Goal: Task Accomplishment & Management: Use online tool/utility

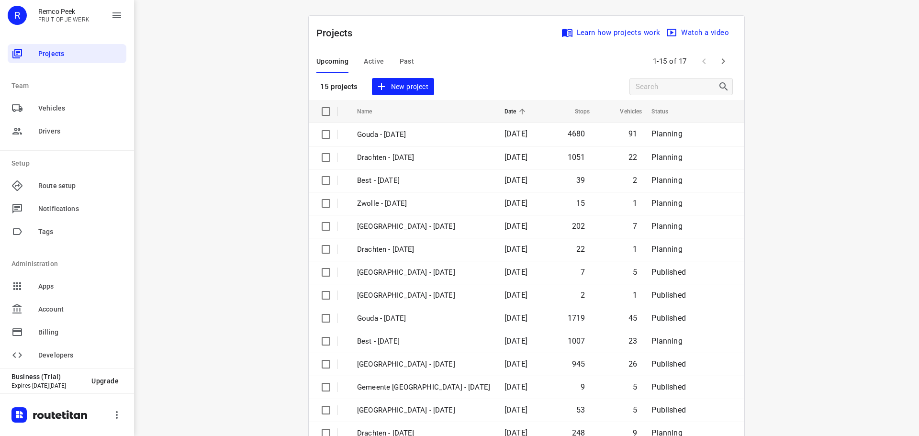
click at [371, 63] on span "Active" at bounding box center [374, 61] width 20 height 12
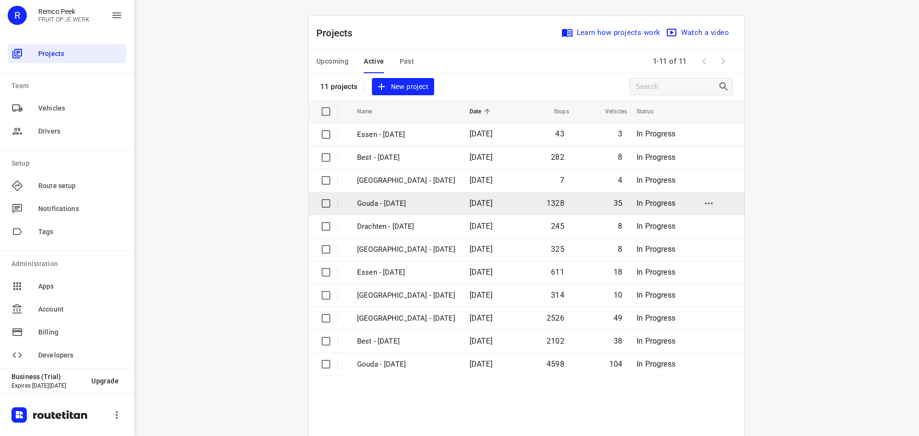
click at [384, 202] on p "Gouda - [DATE]" at bounding box center [406, 203] width 98 height 11
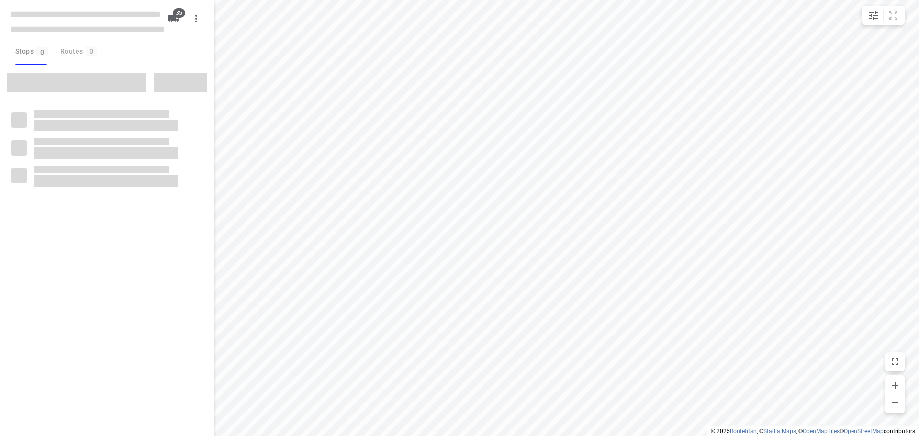
type input "distance"
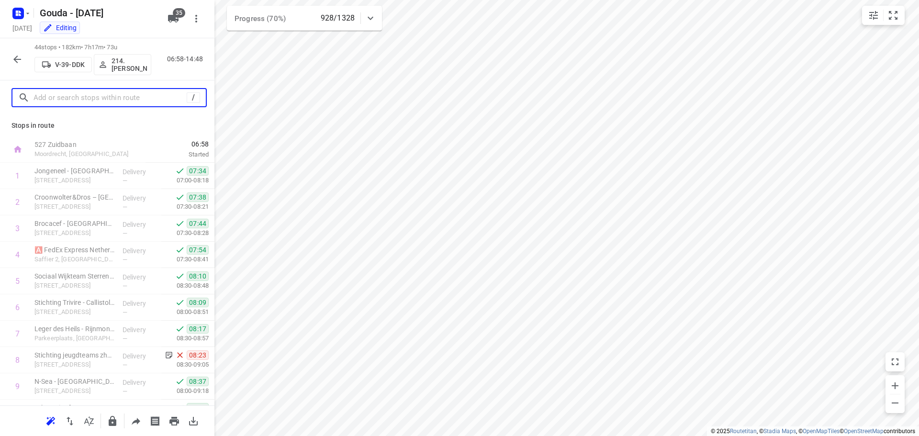
click at [85, 97] on input "text" at bounding box center [109, 97] width 153 height 15
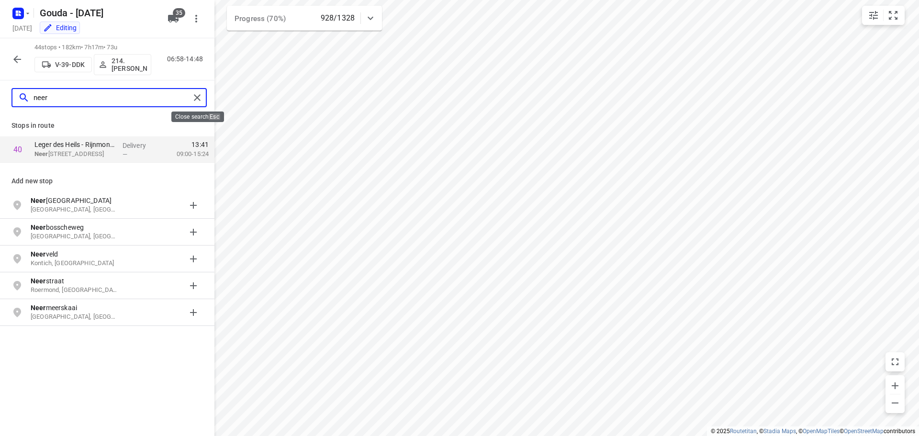
type input "neer"
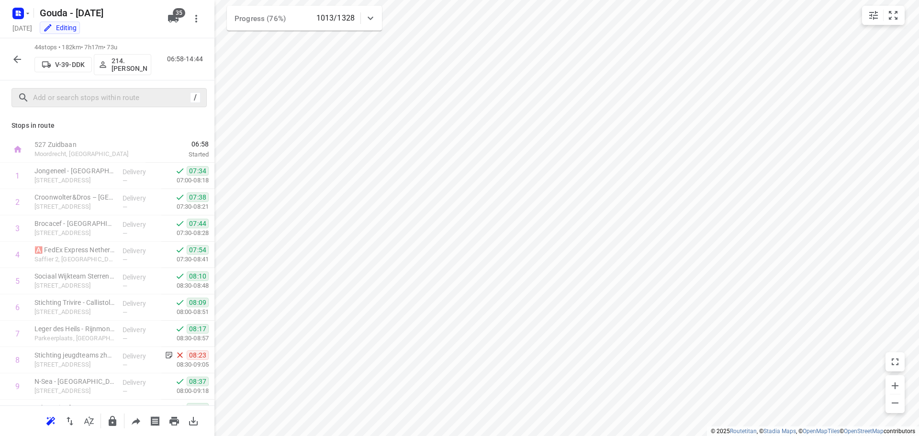
click at [20, 57] on icon "button" at bounding box center [16, 59] width 11 height 11
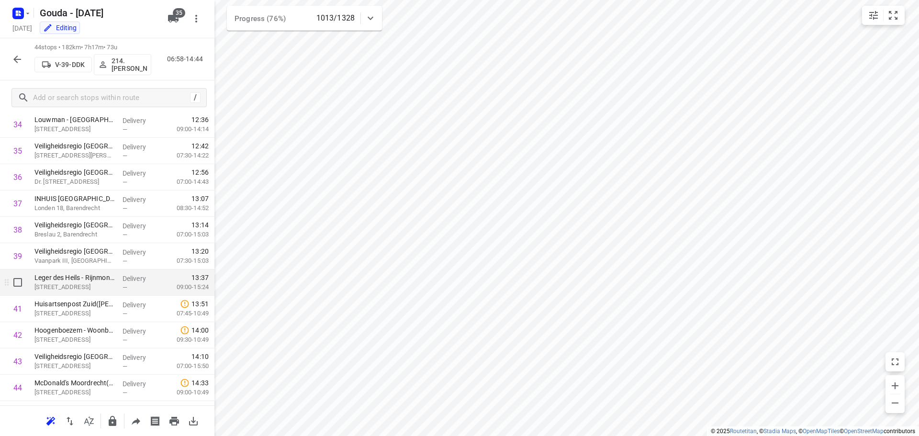
scroll to position [941, 0]
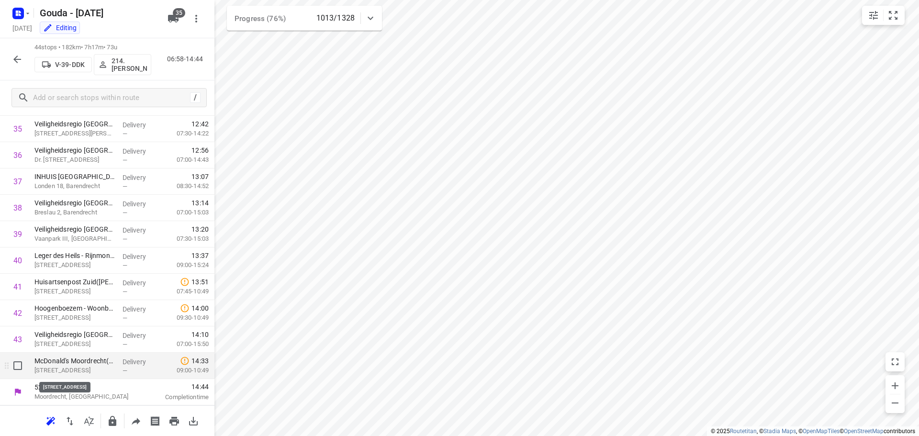
click at [107, 369] on p "[STREET_ADDRESS]" at bounding box center [74, 371] width 80 height 10
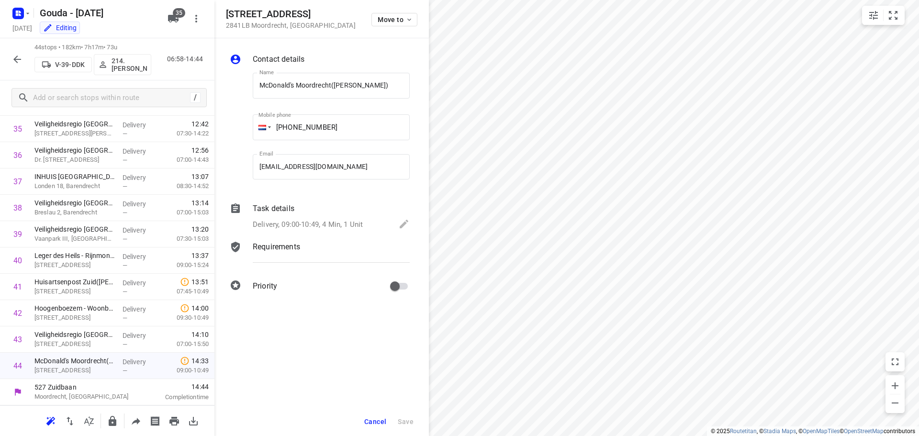
click at [337, 218] on div "Delivery, 09:00-10:49, 4 Min, 1 Unit" at bounding box center [331, 224] width 157 height 13
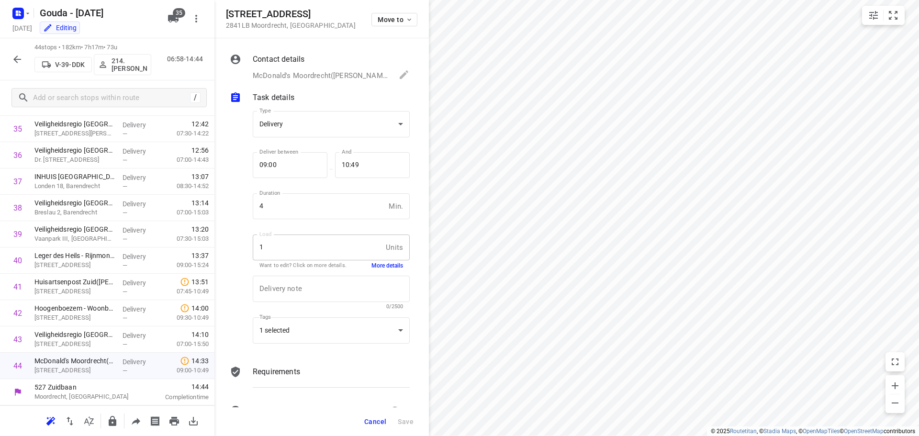
click at [372, 265] on button "More details" at bounding box center [387, 266] width 32 height 8
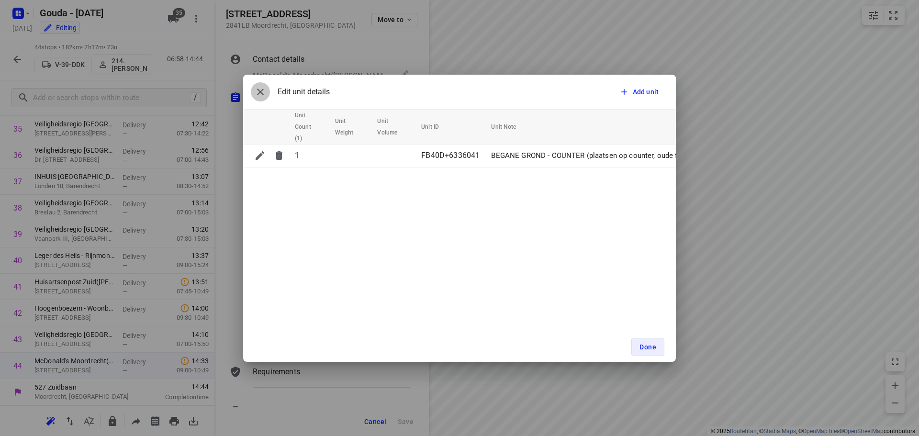
click at [259, 94] on icon "button" at bounding box center [260, 91] width 11 height 11
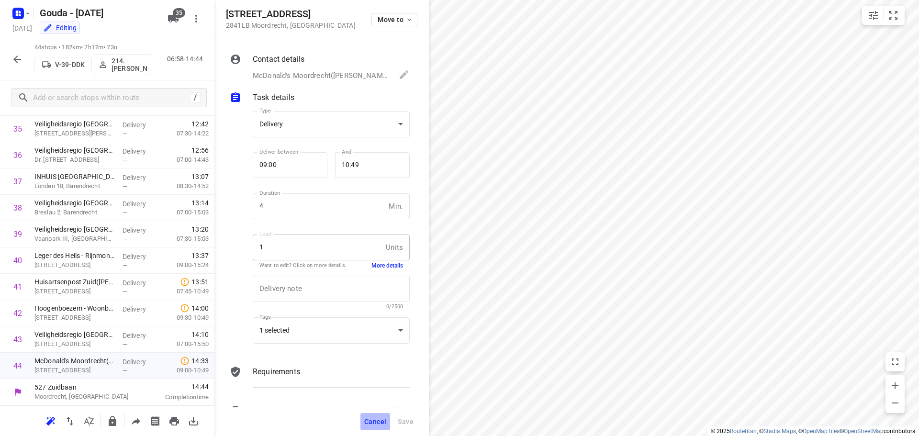
click at [374, 414] on button "Cancel" at bounding box center [375, 421] width 30 height 17
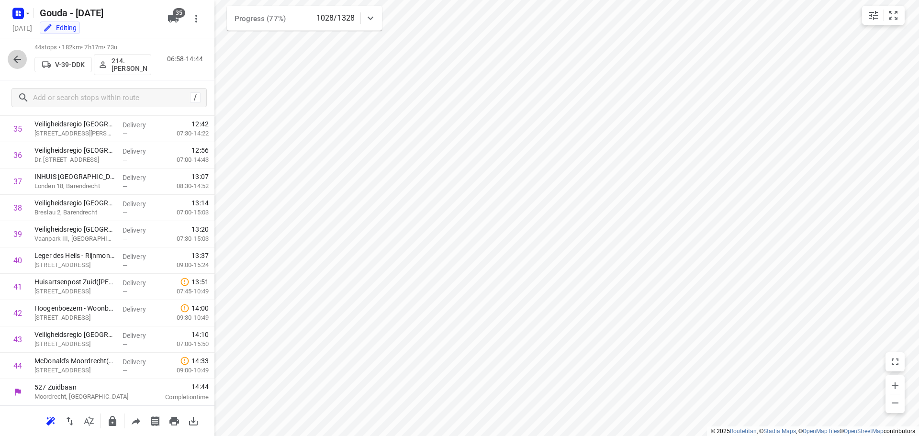
click at [18, 59] on icon "button" at bounding box center [17, 59] width 8 height 8
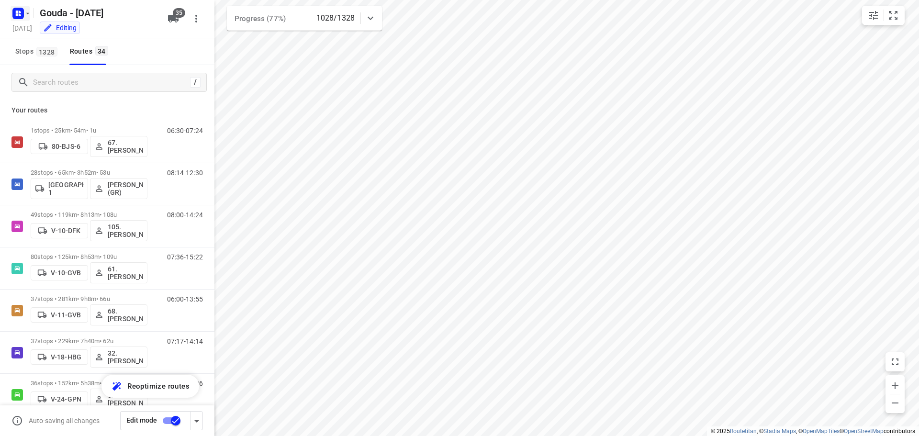
click at [25, 12] on icon "button" at bounding box center [28, 14] width 8 height 8
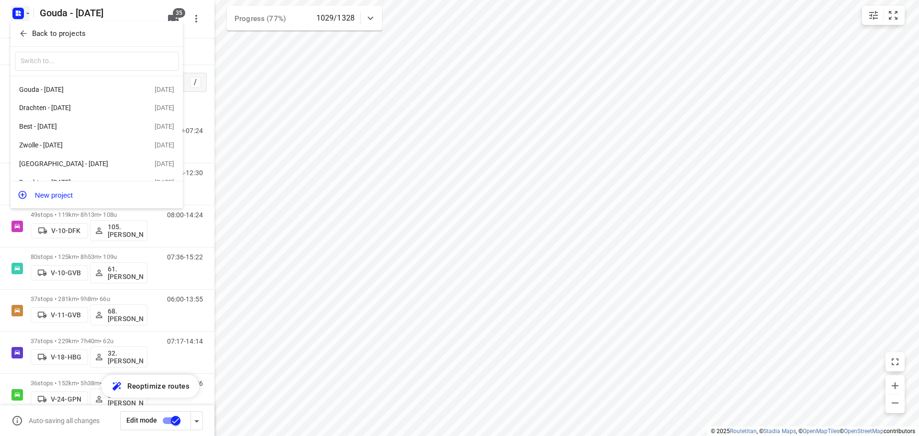
click at [23, 29] on icon "button" at bounding box center [24, 34] width 10 height 10
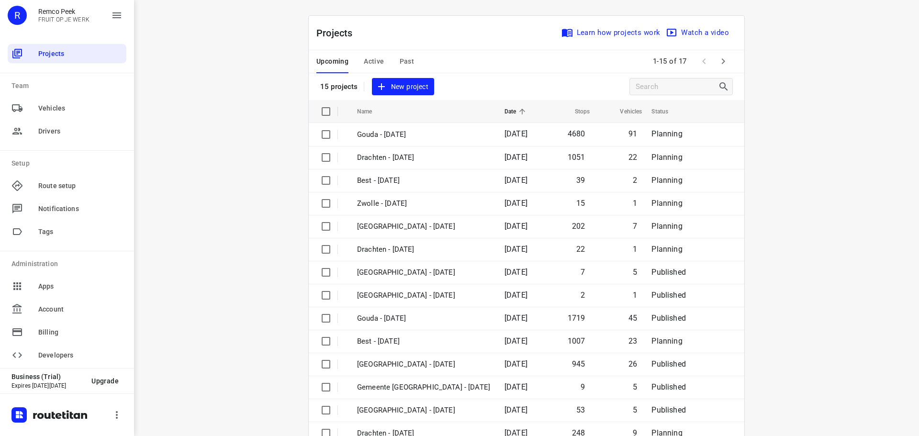
click at [368, 64] on span "Active" at bounding box center [374, 61] width 20 height 12
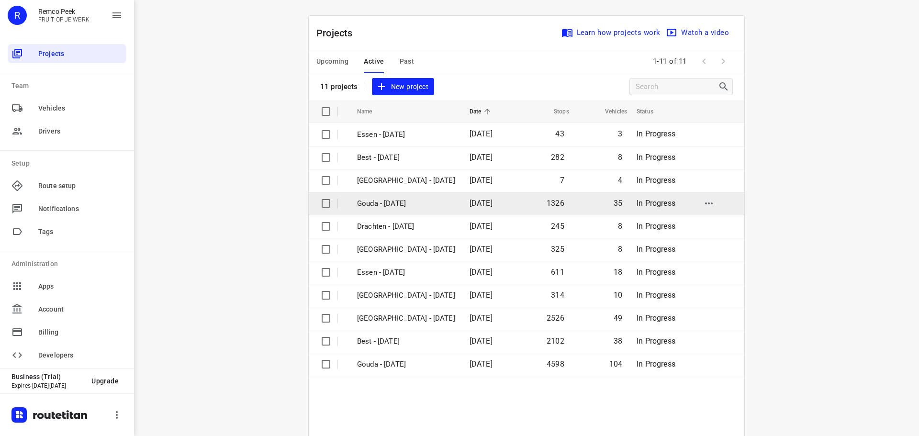
click at [377, 201] on p "Gouda - [DATE]" at bounding box center [406, 203] width 98 height 11
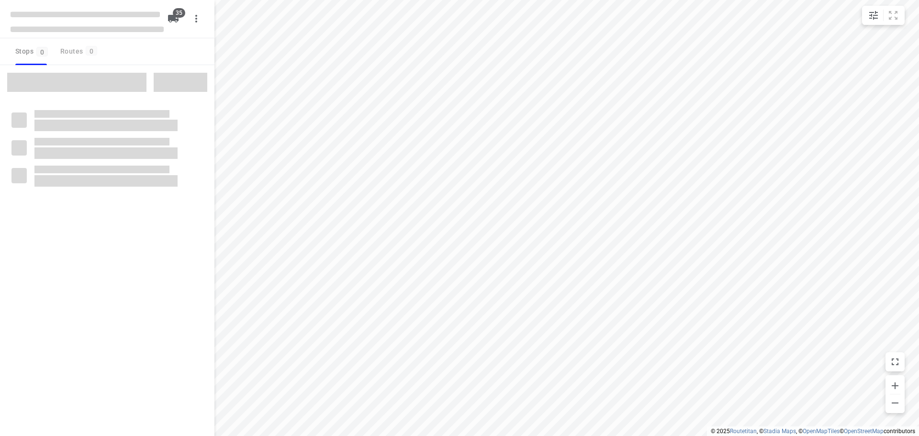
type input "distance"
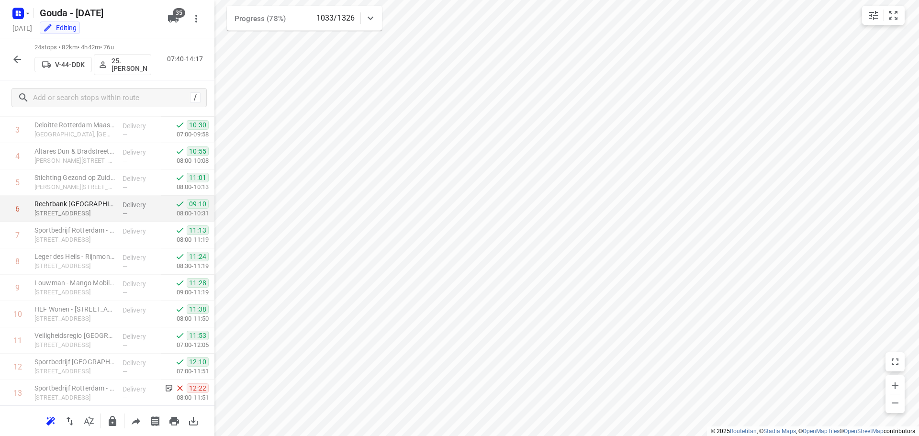
scroll to position [335, 0]
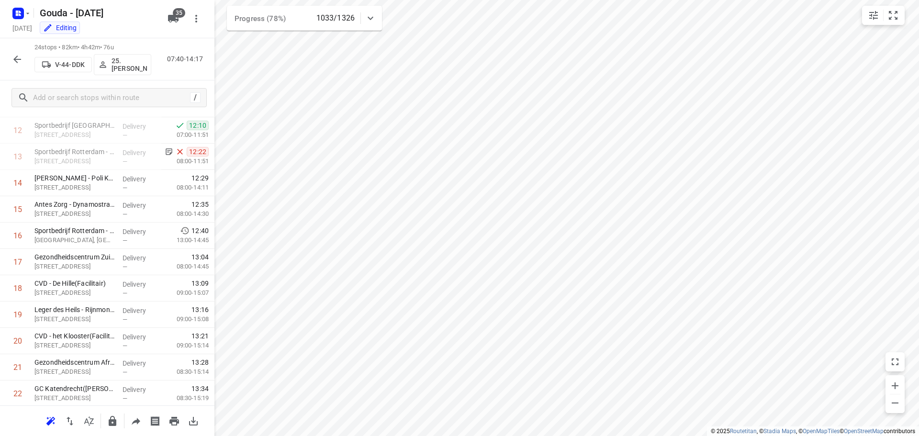
click at [15, 57] on icon "button" at bounding box center [16, 59] width 11 height 11
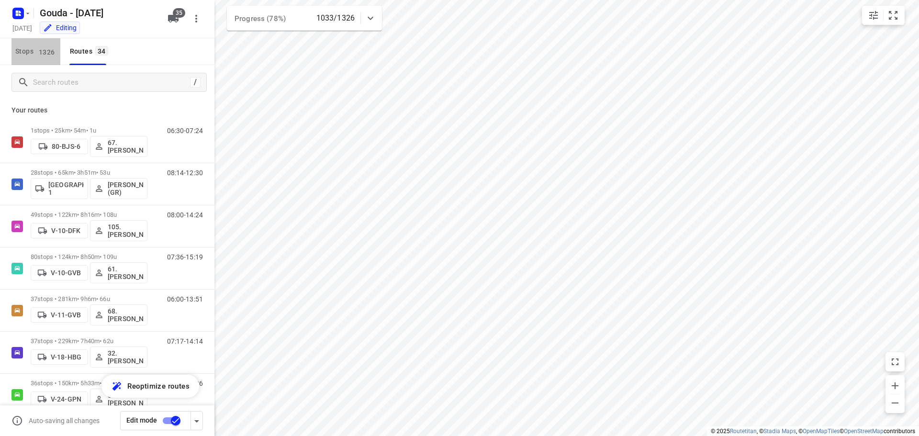
click at [32, 55] on span "Stops 1326" at bounding box center [37, 51] width 45 height 12
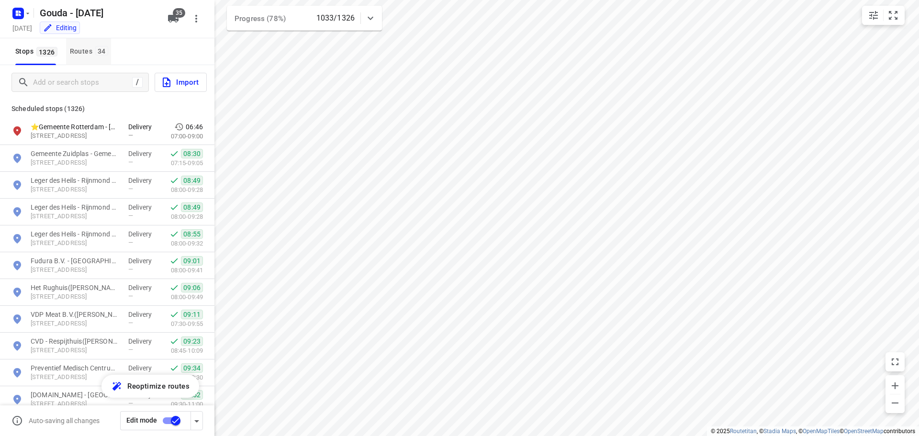
click at [75, 52] on div "Routes 34" at bounding box center [90, 51] width 41 height 12
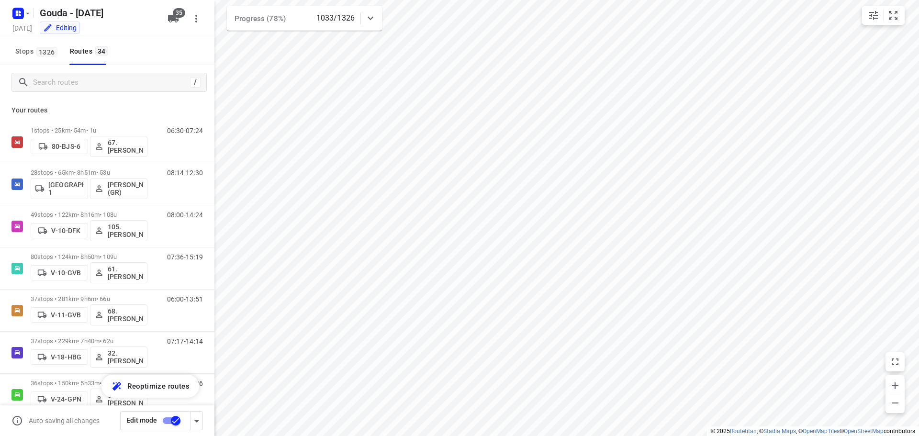
click at [84, 92] on div "/" at bounding box center [107, 82] width 214 height 34
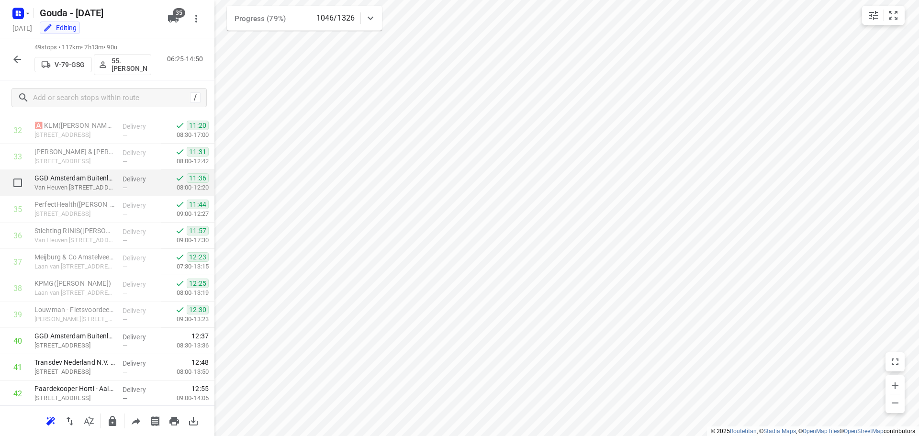
scroll to position [813, 0]
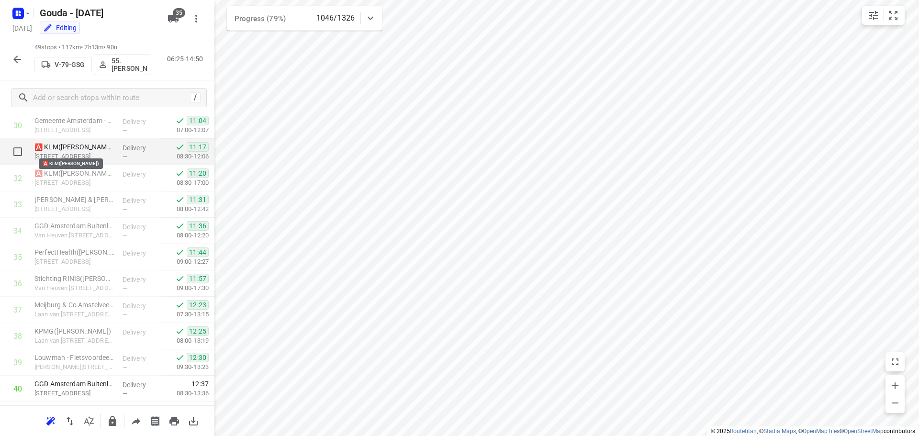
click at [95, 150] on p "🅰️ KLM([PERSON_NAME])" at bounding box center [74, 147] width 80 height 10
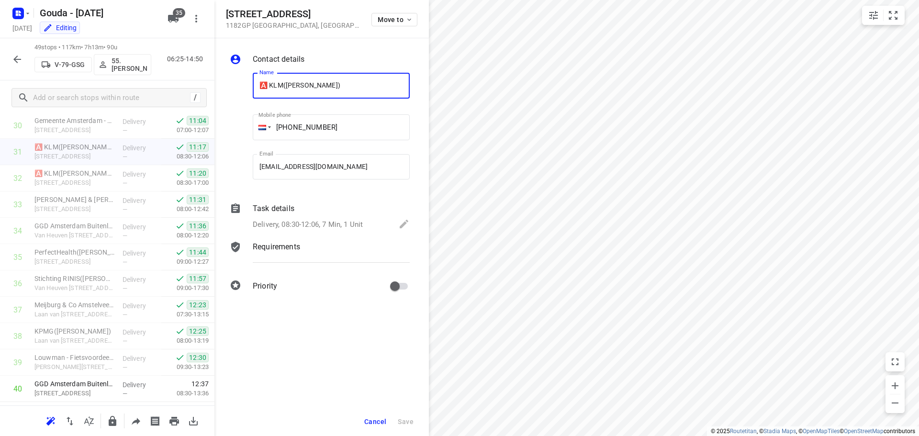
click at [296, 225] on p "Delivery, 08:30-12:06, 7 Min, 1 Unit" at bounding box center [308, 224] width 110 height 11
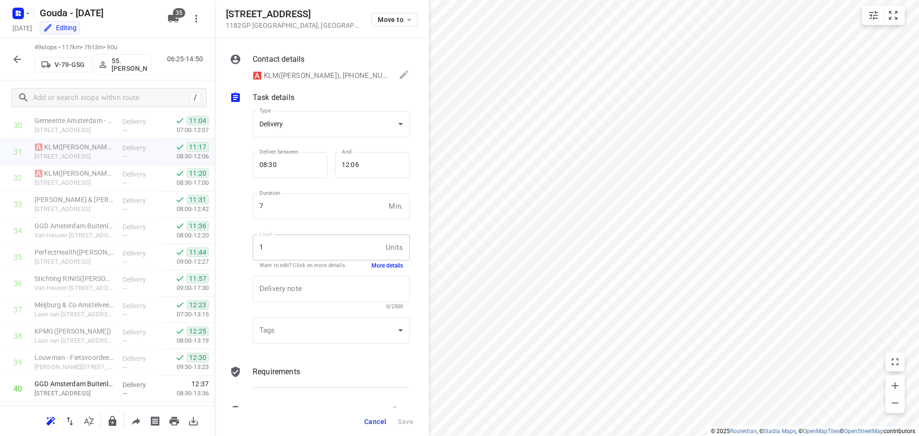
click at [395, 266] on button "More details" at bounding box center [387, 266] width 32 height 8
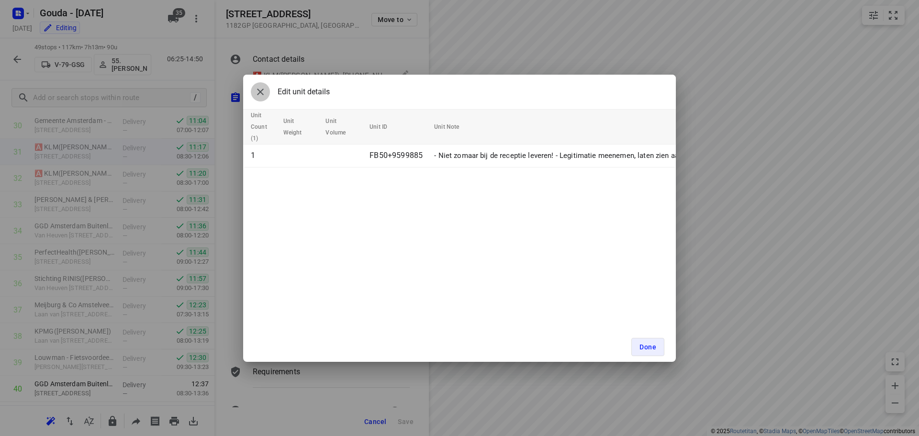
click at [258, 92] on icon "button" at bounding box center [260, 91] width 11 height 11
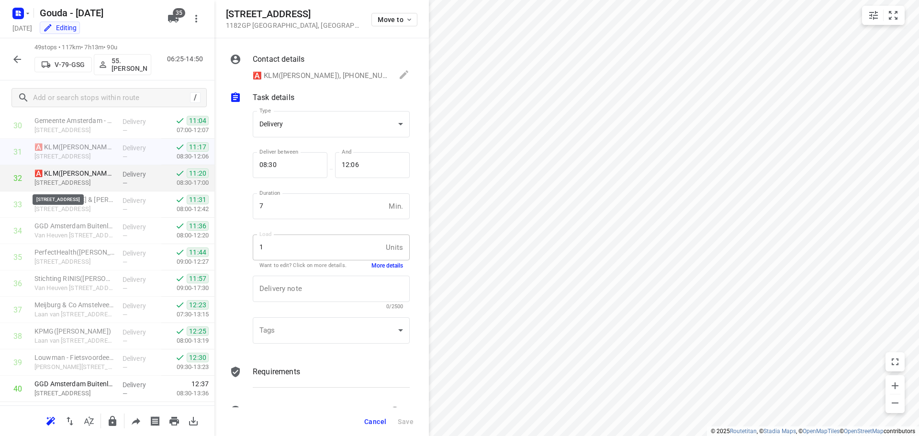
click at [82, 181] on p "[STREET_ADDRESS]" at bounding box center [74, 183] width 80 height 10
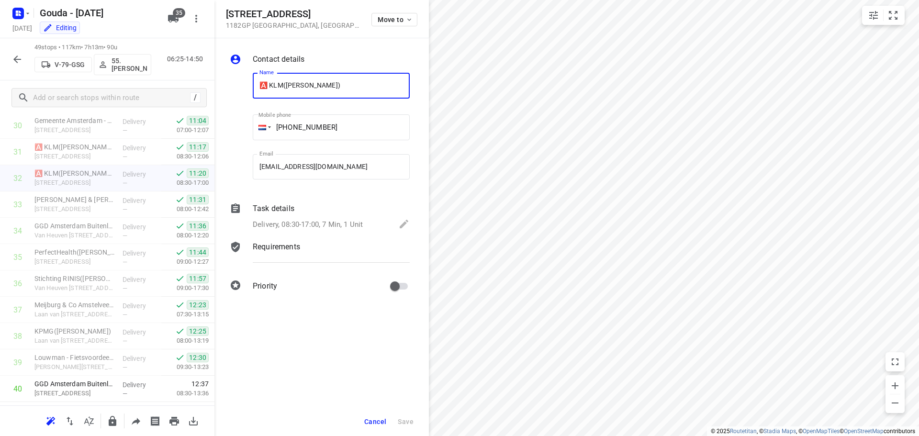
click at [342, 214] on div "Task details" at bounding box center [331, 208] width 157 height 11
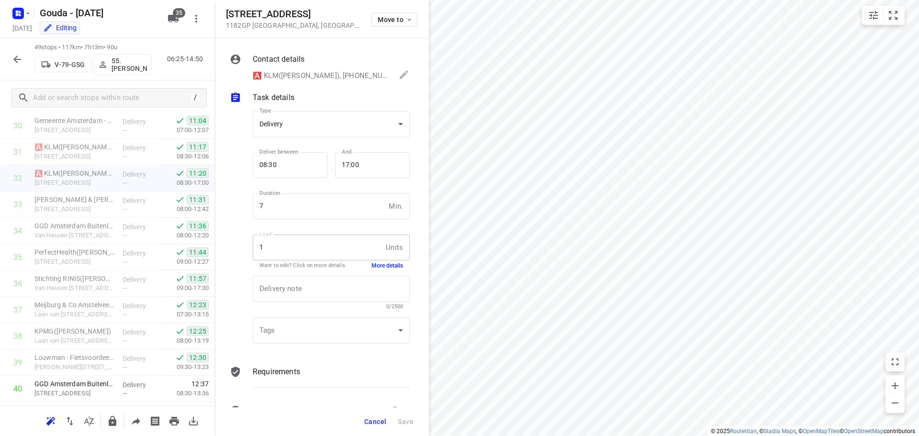
click at [381, 264] on button "More details" at bounding box center [387, 266] width 32 height 8
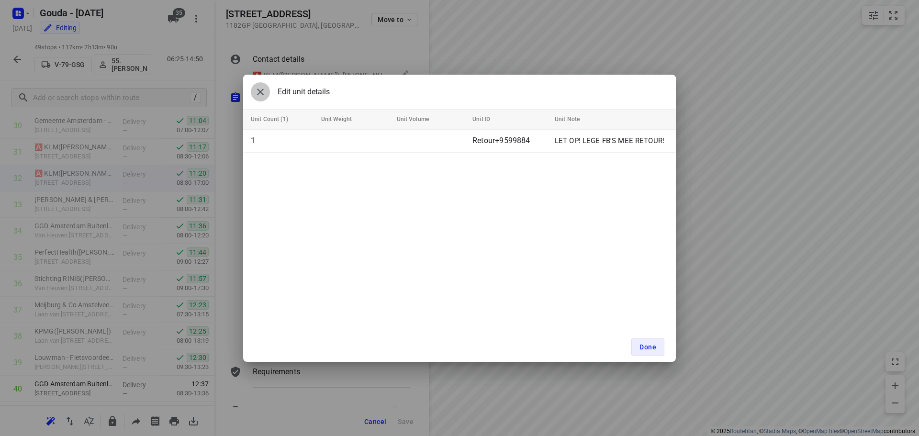
click at [254, 95] on button "button" at bounding box center [260, 91] width 19 height 19
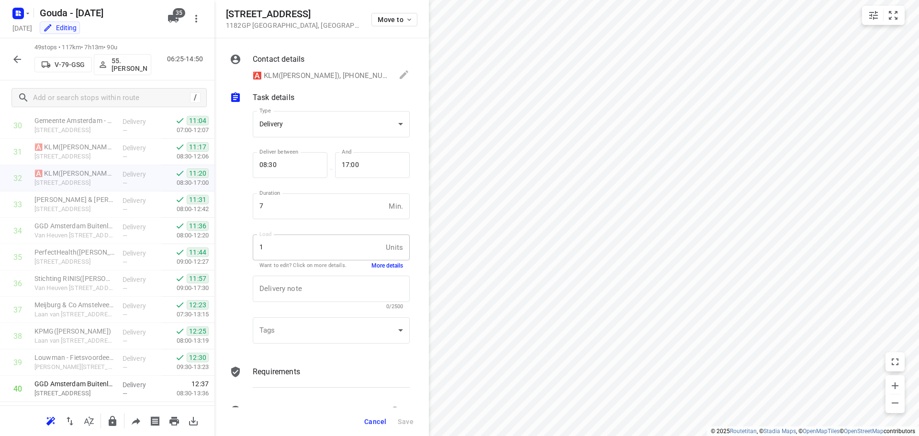
click at [381, 418] on span "Cancel" at bounding box center [375, 422] width 22 height 8
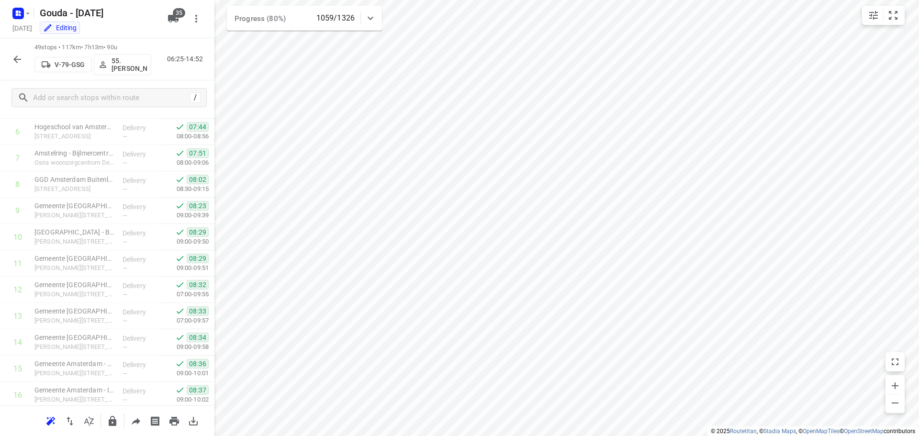
scroll to position [0, 0]
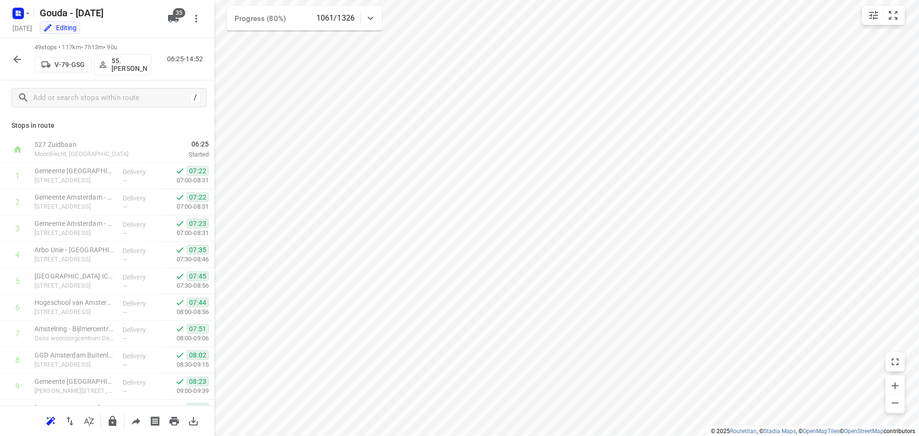
click at [15, 58] on icon "button" at bounding box center [17, 59] width 8 height 8
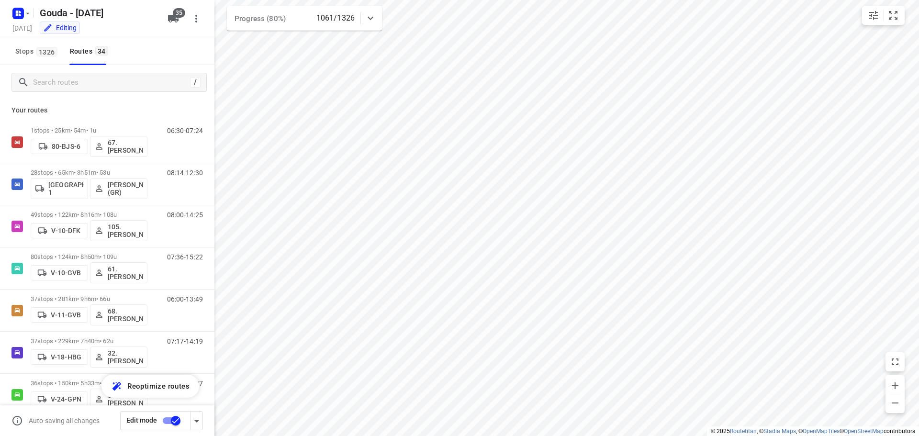
click at [28, 75] on div at bounding box center [104, 82] width 172 height 15
click at [25, 17] on icon "button" at bounding box center [28, 14] width 8 height 8
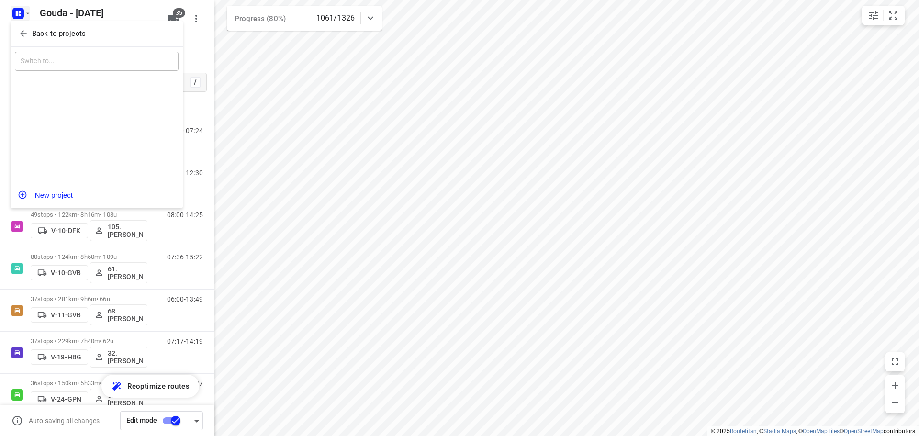
click at [30, 34] on span "Back to projects" at bounding box center [97, 33] width 156 height 11
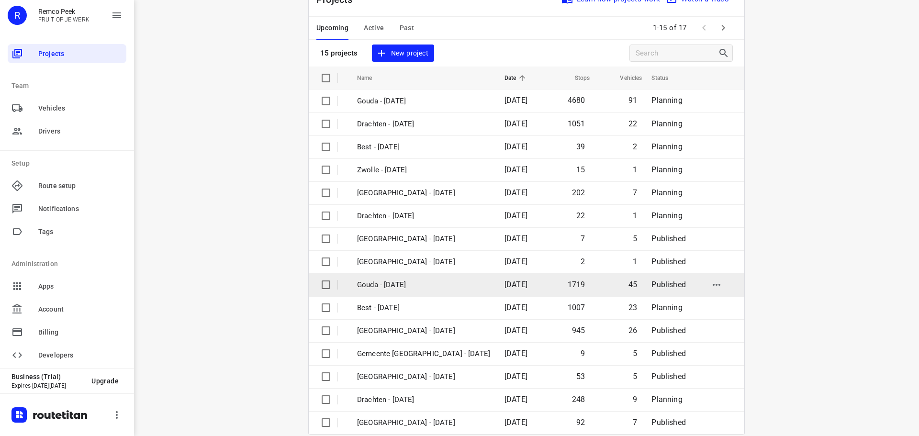
scroll to position [48, 0]
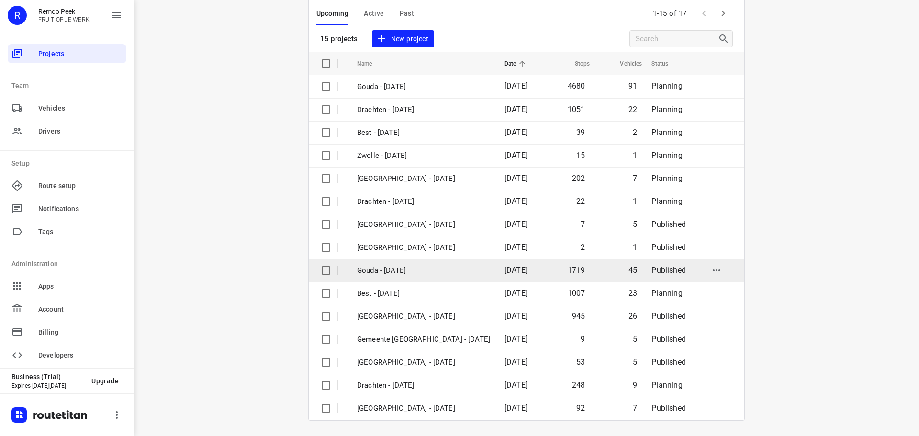
click at [383, 269] on p "Gouda - [DATE]" at bounding box center [423, 270] width 133 height 11
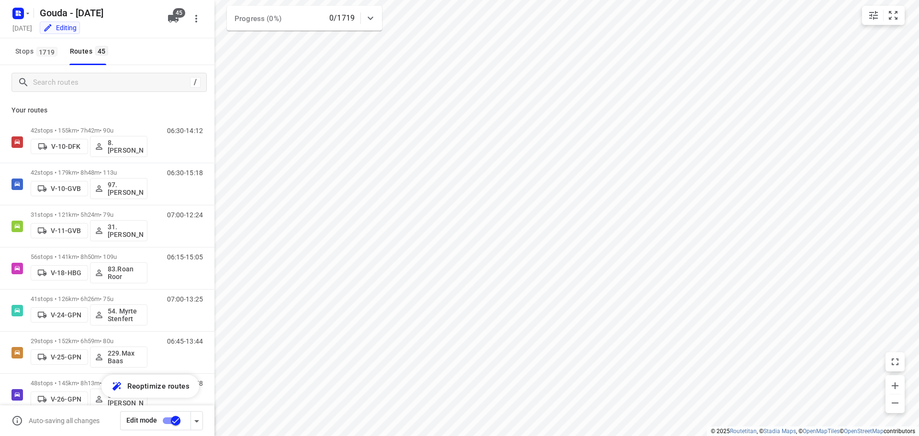
type input "distance"
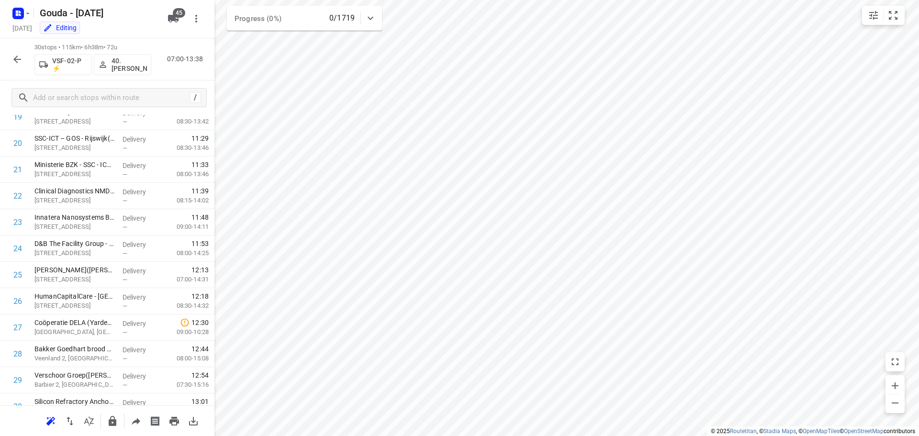
scroll to position [573, 0]
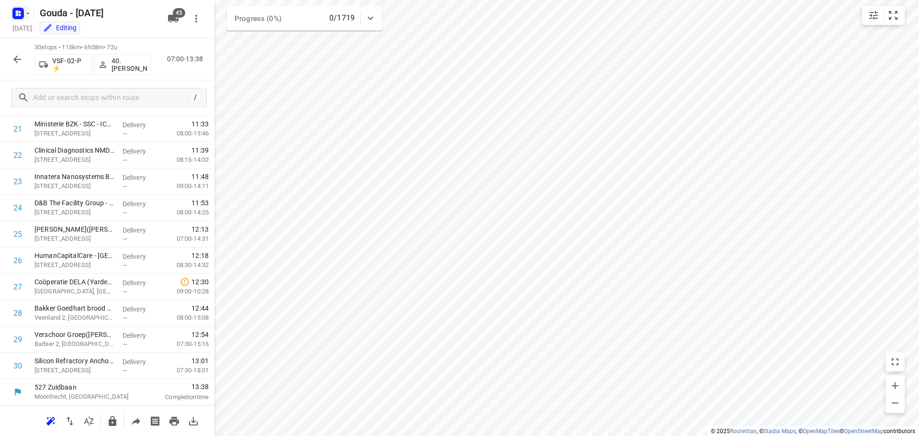
click at [17, 13] on icon "button" at bounding box center [17, 14] width 2 height 2
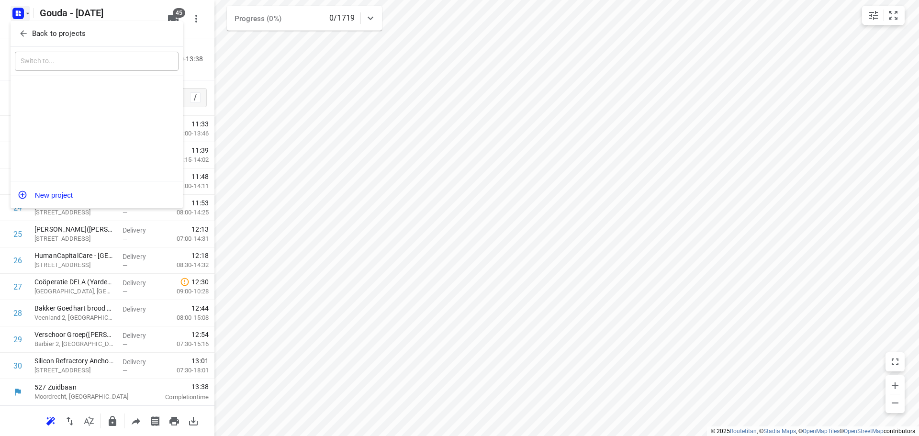
click at [24, 27] on button "Back to projects" at bounding box center [97, 34] width 164 height 16
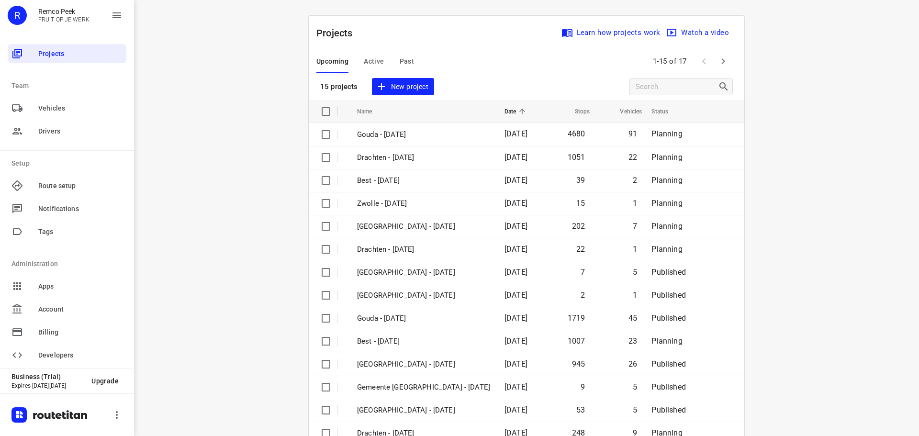
click at [369, 63] on span "Active" at bounding box center [374, 61] width 20 height 12
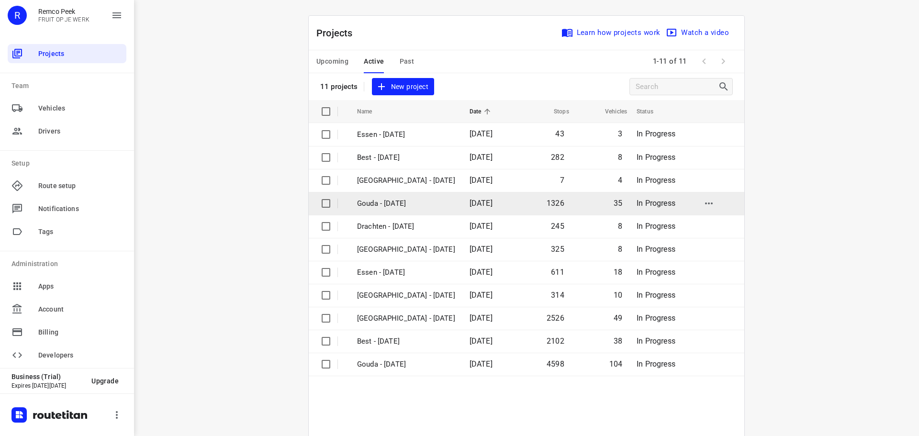
click at [388, 195] on td "Gouda - [DATE]" at bounding box center [404, 203] width 114 height 23
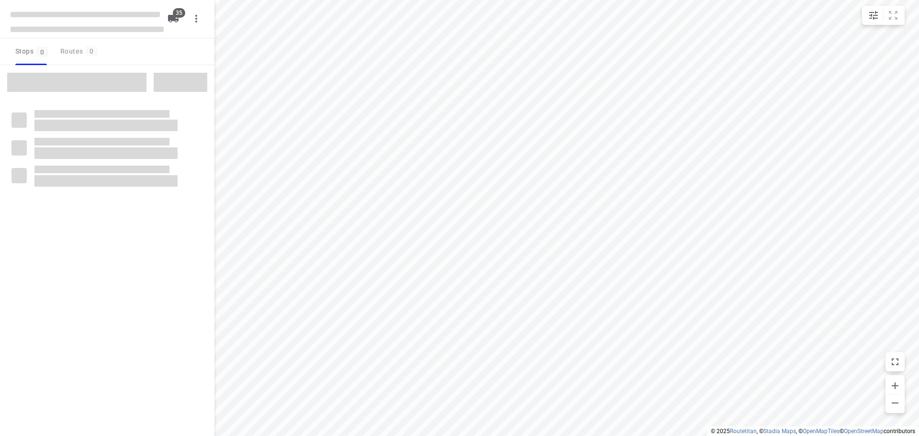
type input "distance"
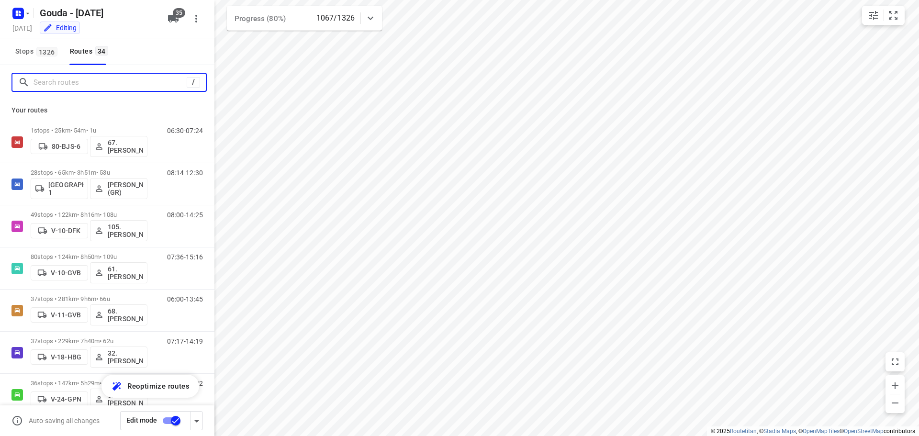
click at [63, 81] on input "Search routes" at bounding box center [109, 82] width 153 height 15
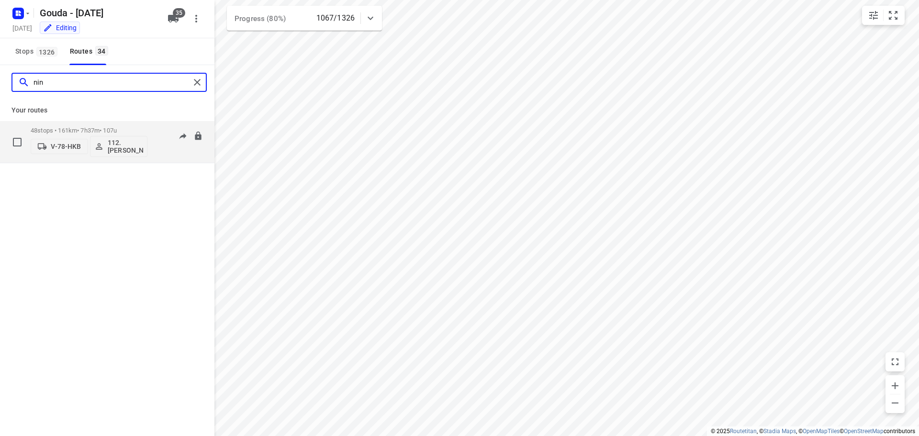
type input "nin"
click at [54, 133] on p "48 stops • 161km • 7h37m • 107u" at bounding box center [89, 130] width 117 height 7
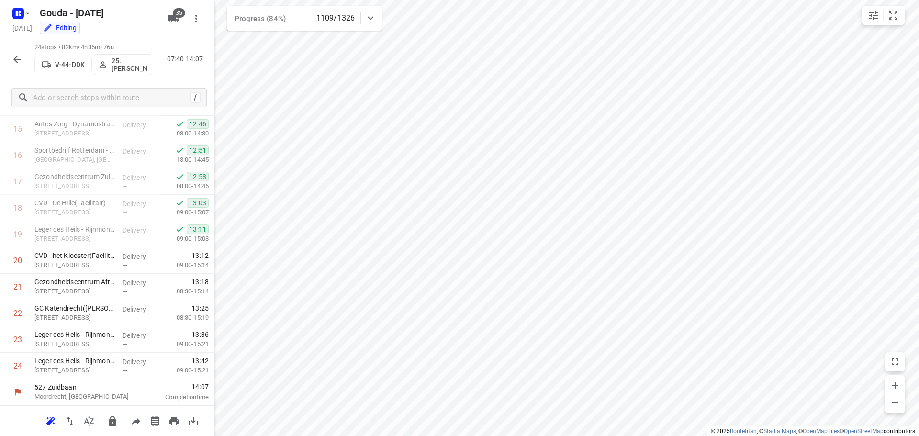
scroll to position [415, 0]
click at [25, 60] on button "button" at bounding box center [17, 59] width 19 height 19
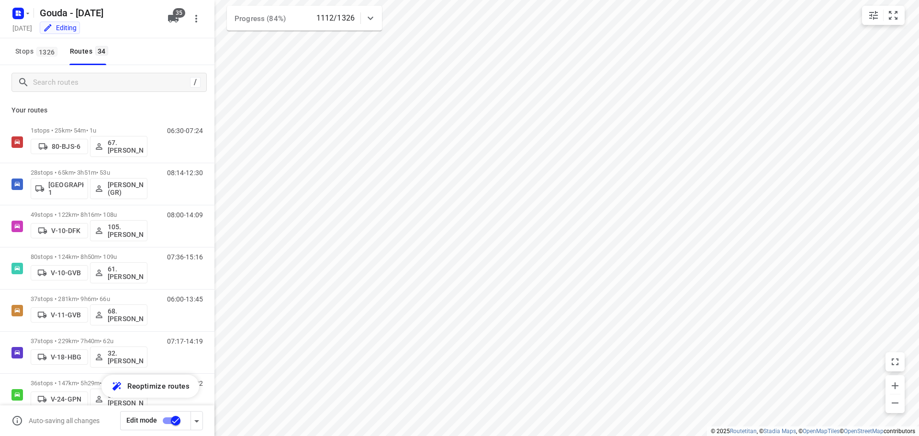
click at [290, 435] on html "i © 2025 Routetitan , © Stadia Maps , © OpenMapTiles © OpenStreetMap contributo…" at bounding box center [459, 218] width 919 height 436
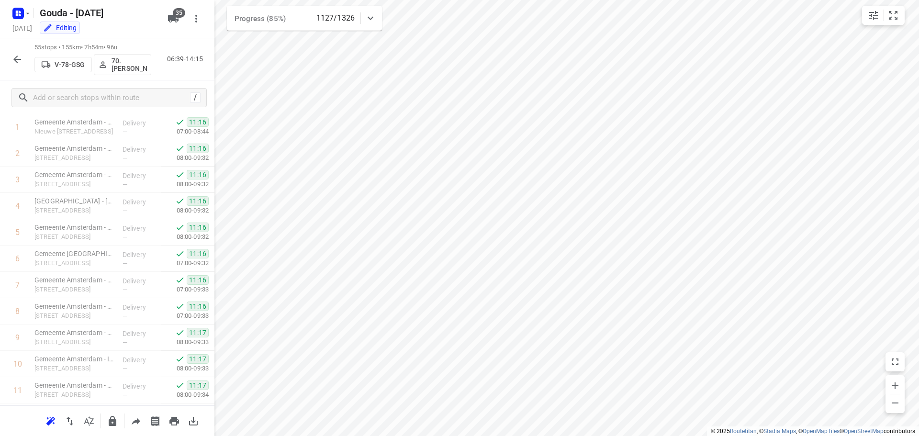
scroll to position [0, 0]
click at [15, 61] on icon "button" at bounding box center [16, 59] width 11 height 11
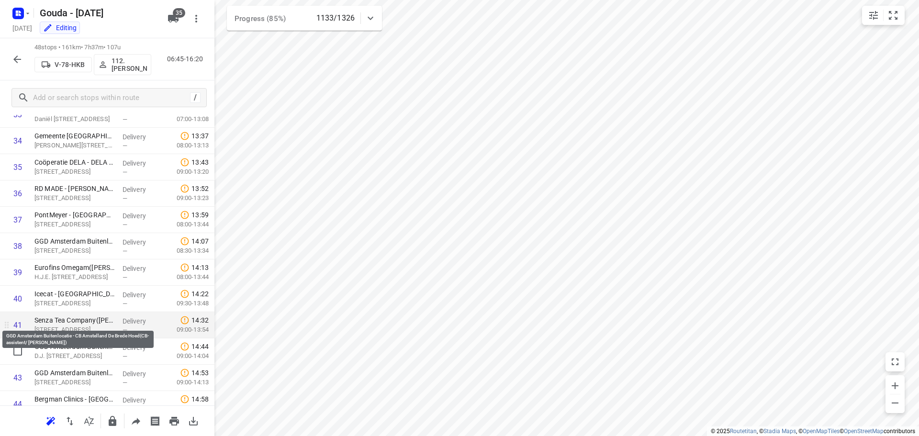
scroll to position [951, 0]
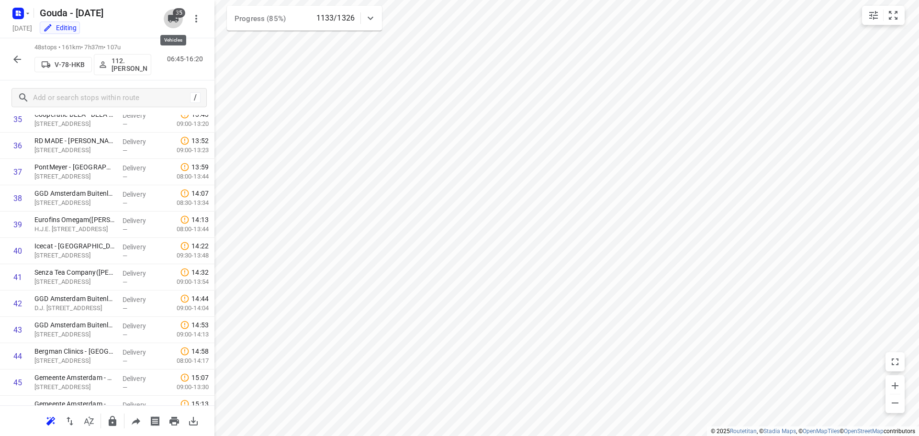
click at [172, 16] on icon "button" at bounding box center [173, 19] width 11 height 8
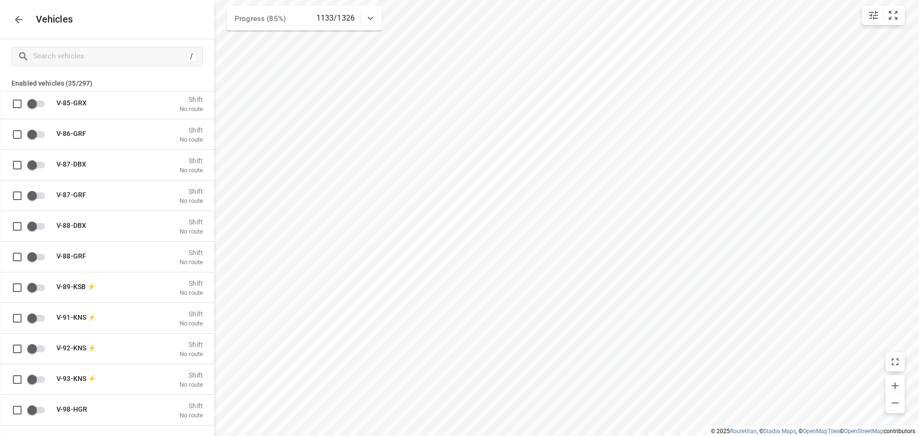
scroll to position [5152, 0]
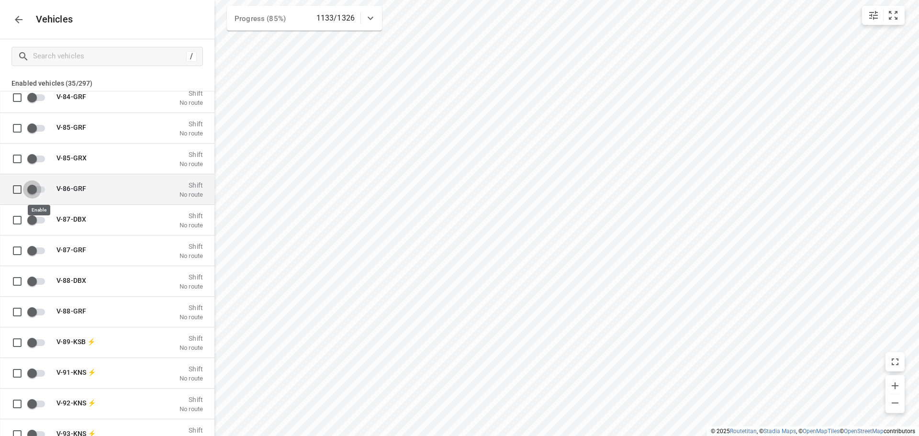
click at [35, 189] on input "grid" at bounding box center [32, 189] width 55 height 18
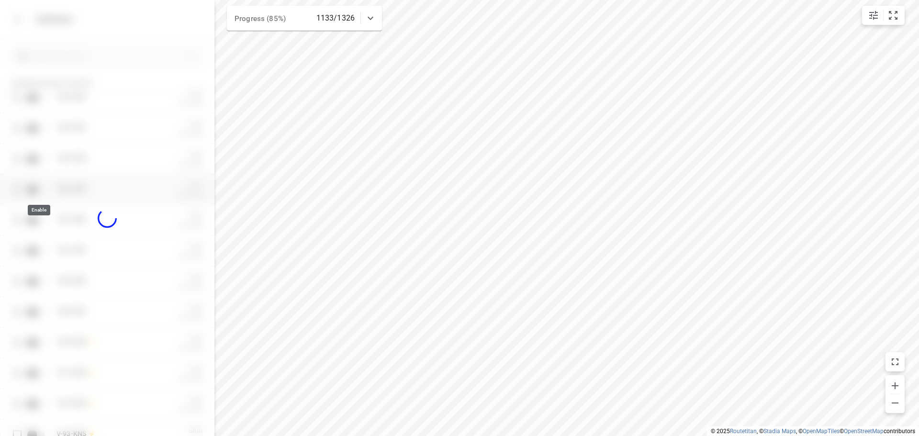
checkbox input "true"
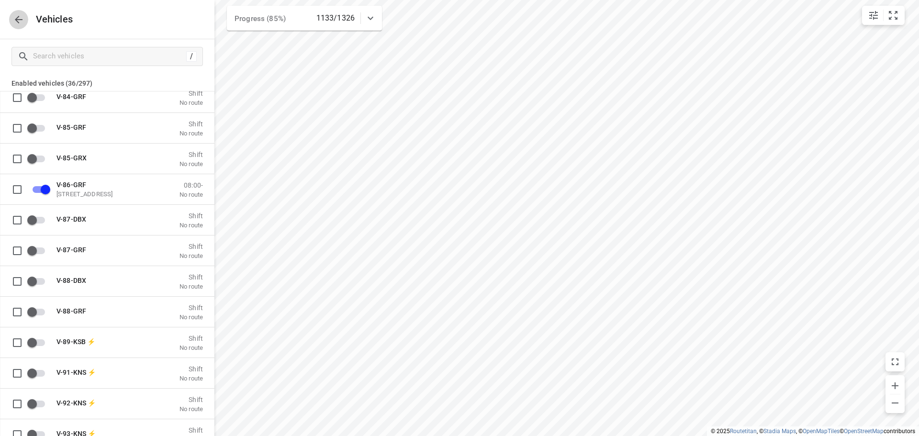
click at [22, 19] on icon "button" at bounding box center [18, 19] width 11 height 11
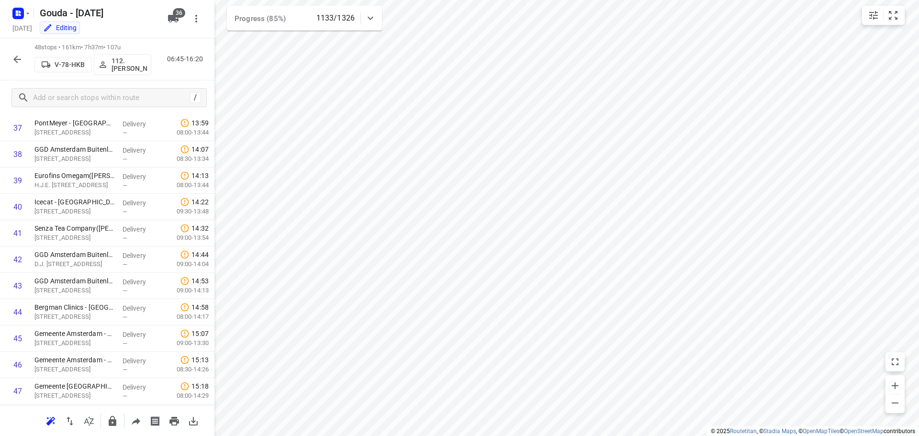
scroll to position [1047, 0]
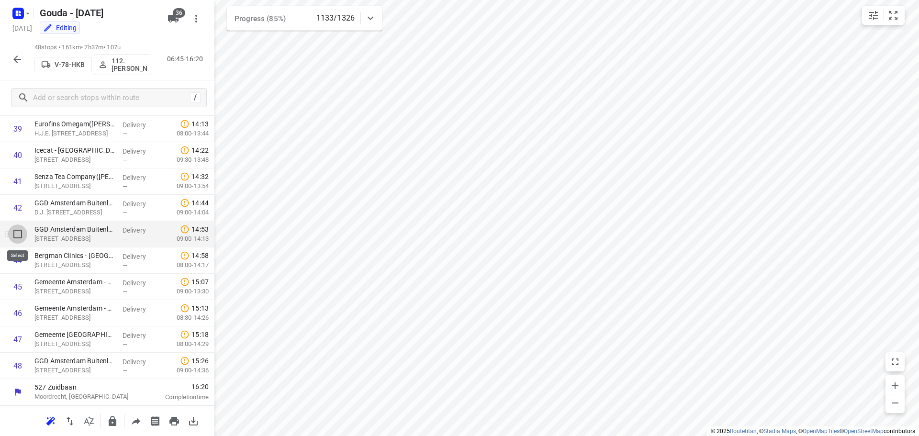
click at [15, 234] on input "checkbox" at bounding box center [17, 233] width 19 height 19
checkbox input "true"
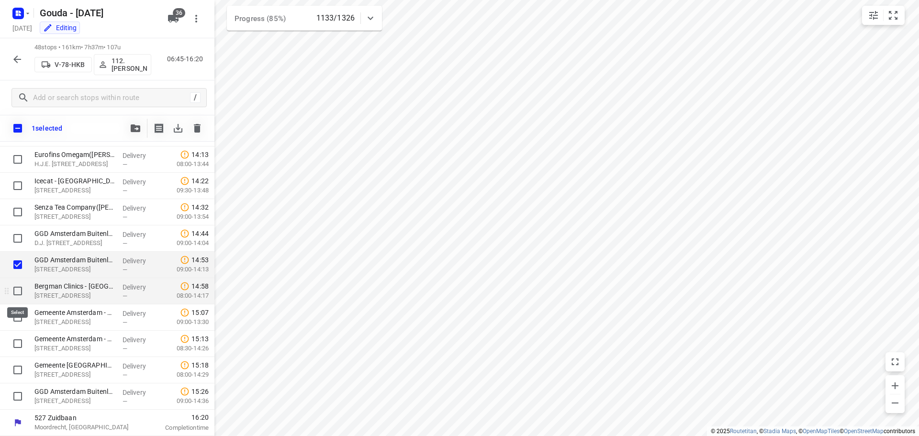
click at [22, 292] on input "checkbox" at bounding box center [17, 290] width 19 height 19
checkbox input "true"
click at [18, 313] on input "checkbox" at bounding box center [17, 317] width 19 height 19
checkbox input "true"
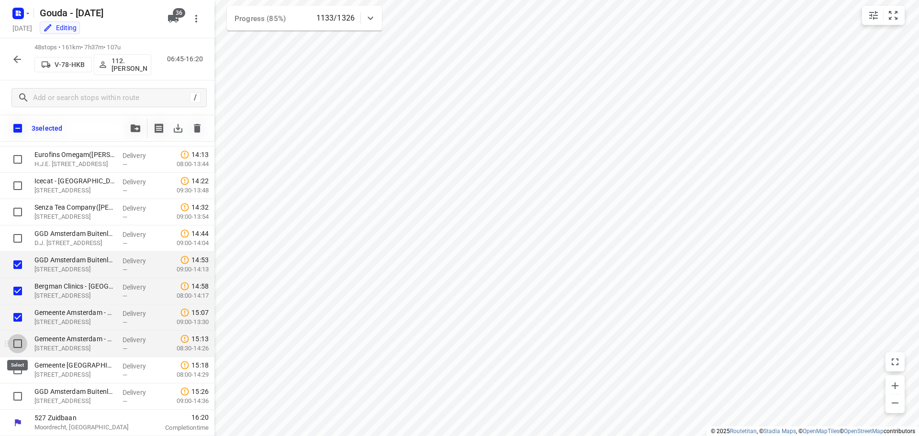
click at [15, 345] on input "checkbox" at bounding box center [17, 343] width 19 height 19
checkbox input "true"
click at [18, 371] on input "checkbox" at bounding box center [17, 369] width 19 height 19
checkbox input "true"
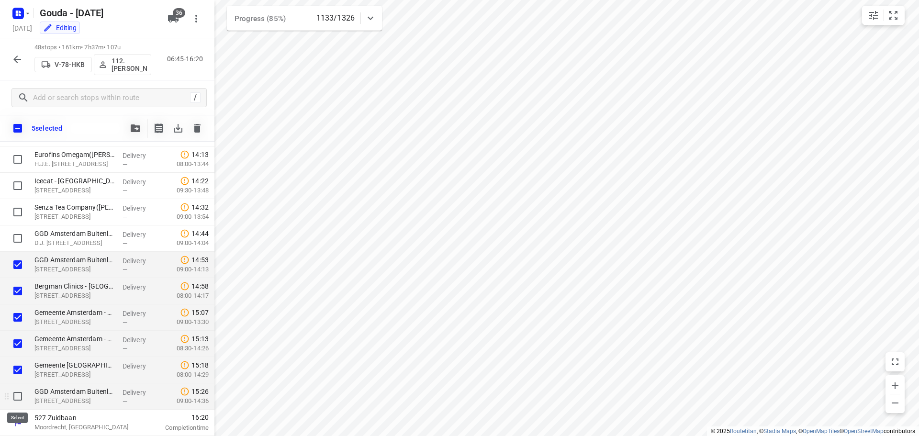
click at [17, 390] on input "checkbox" at bounding box center [17, 396] width 19 height 19
checkbox input "true"
click at [135, 128] on icon "button" at bounding box center [136, 128] width 10 height 8
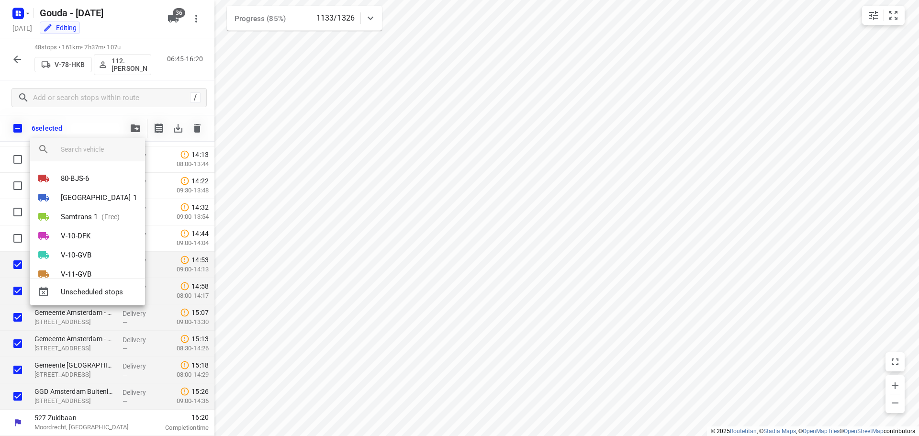
click at [113, 144] on input "search vehicle" at bounding box center [99, 149] width 77 height 14
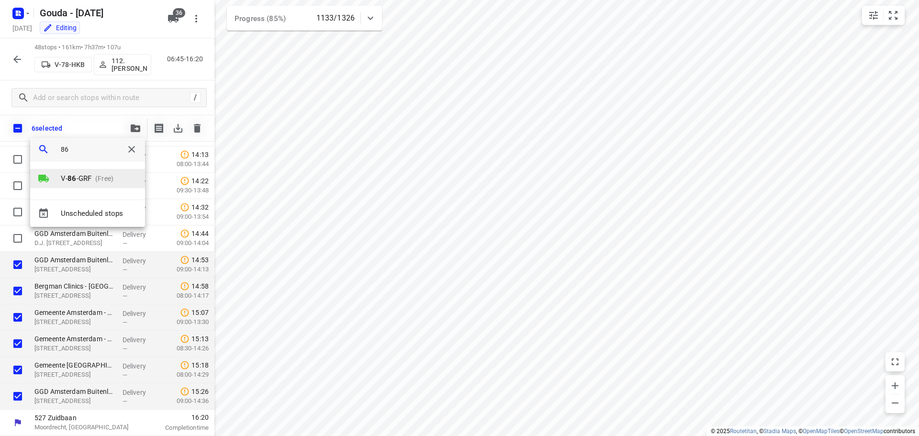
type input "86"
click at [96, 181] on p "(Free)" at bounding box center [102, 179] width 22 height 10
click at [86, 180] on li "1" at bounding box center [87, 174] width 115 height 19
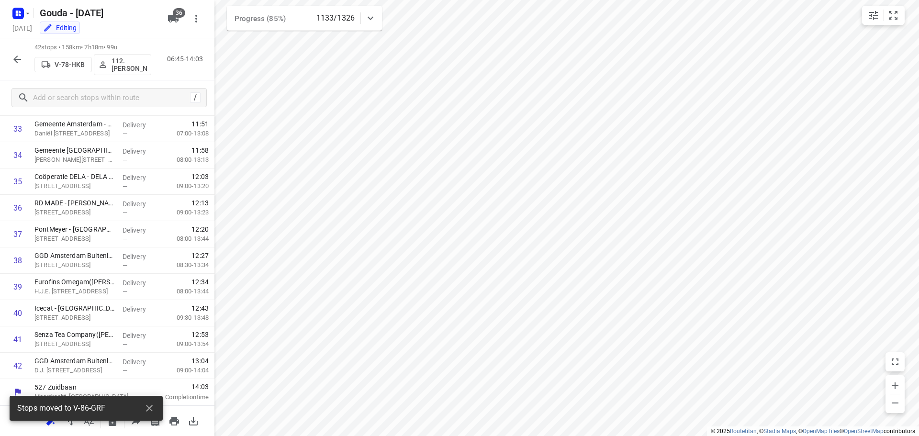
scroll to position [0, 0]
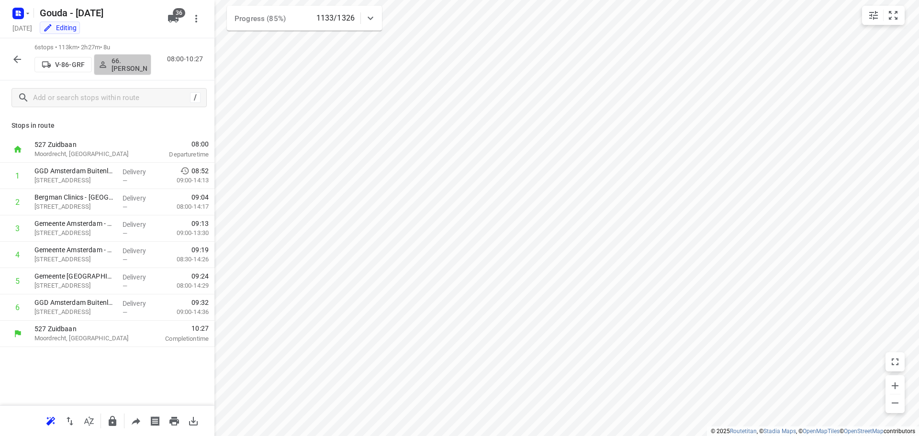
click at [111, 66] on span "66. [PERSON_NAME]" at bounding box center [122, 64] width 49 height 15
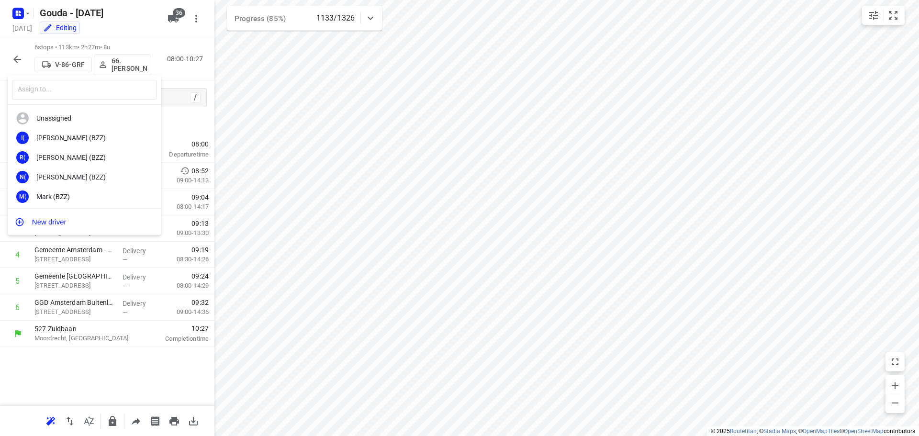
click at [99, 91] on input "text" at bounding box center [84, 90] width 144 height 20
type input "rube"
click at [70, 137] on div "105. [PERSON_NAME][GEOGRAPHIC_DATA]" at bounding box center [86, 138] width 100 height 8
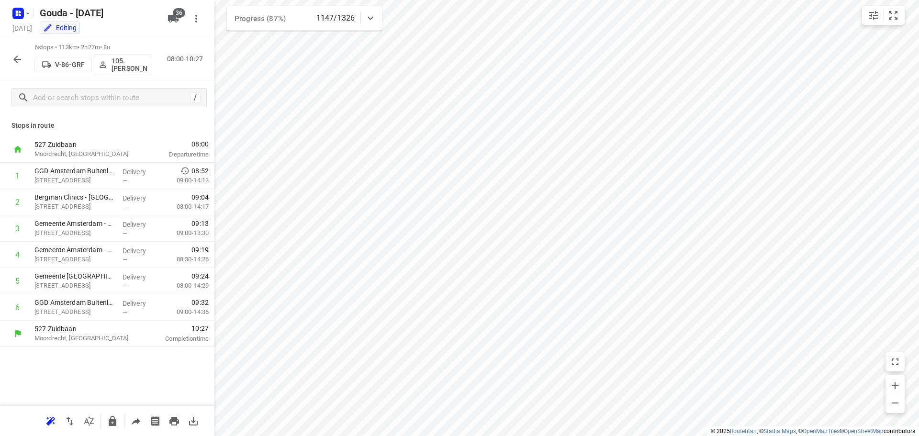
click at [538, 0] on html "i © 2025 Routetitan , © Stadia Maps , © OpenMapTiles © OpenStreetMap contributo…" at bounding box center [459, 218] width 919 height 436
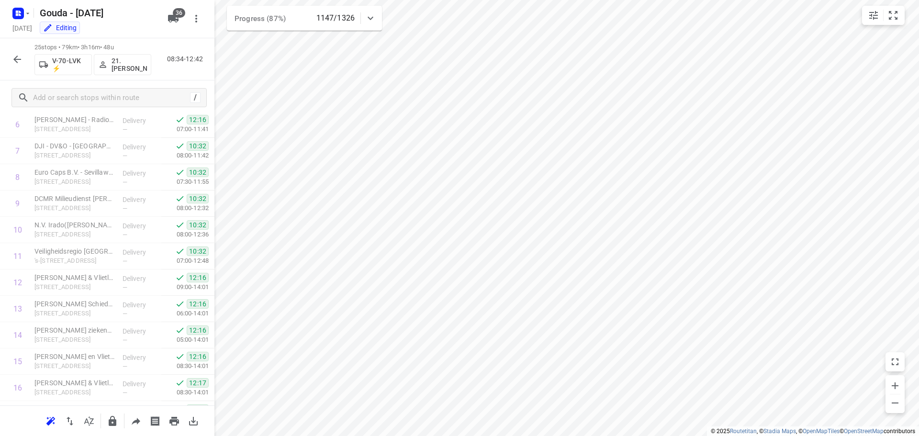
scroll to position [155, 0]
click at [19, 57] on icon "button" at bounding box center [16, 59] width 11 height 11
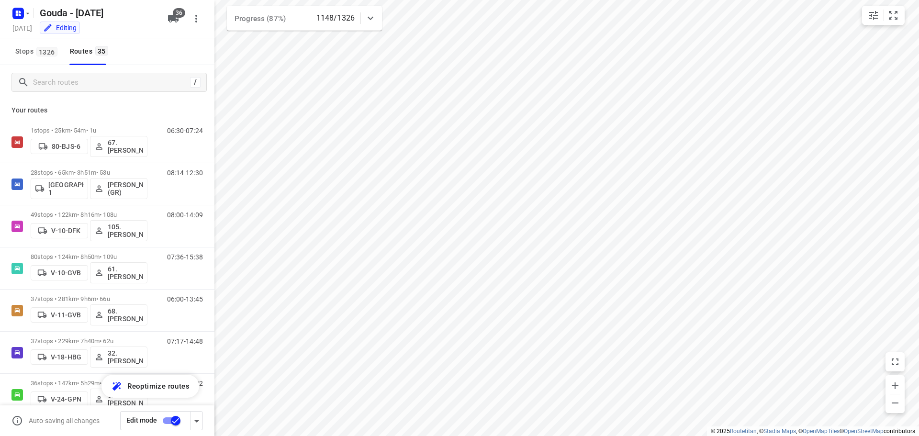
click at [354, 435] on html "i © 2025 Routetitan , © Stadia Maps , © OpenMapTiles © OpenStreetMap contributo…" at bounding box center [459, 218] width 919 height 436
click at [71, 85] on input "Search routes" at bounding box center [111, 82] width 156 height 15
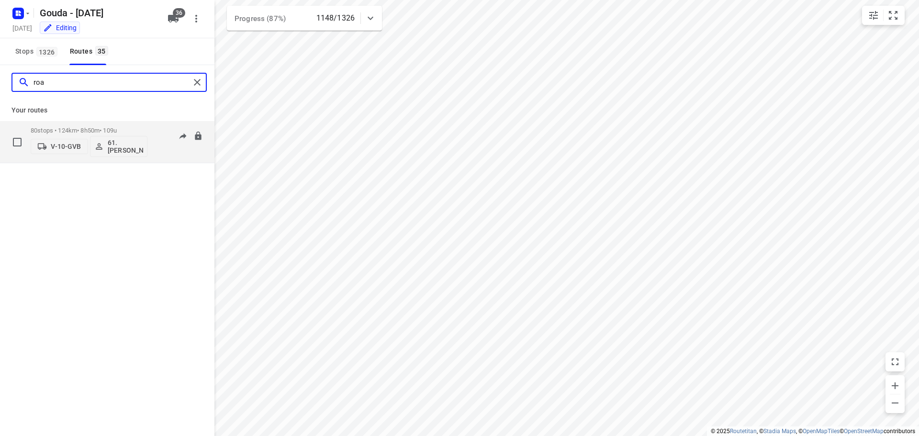
type input "roa"
click at [68, 133] on p "80 stops • 124km • 8h50m • 109u" at bounding box center [89, 130] width 117 height 7
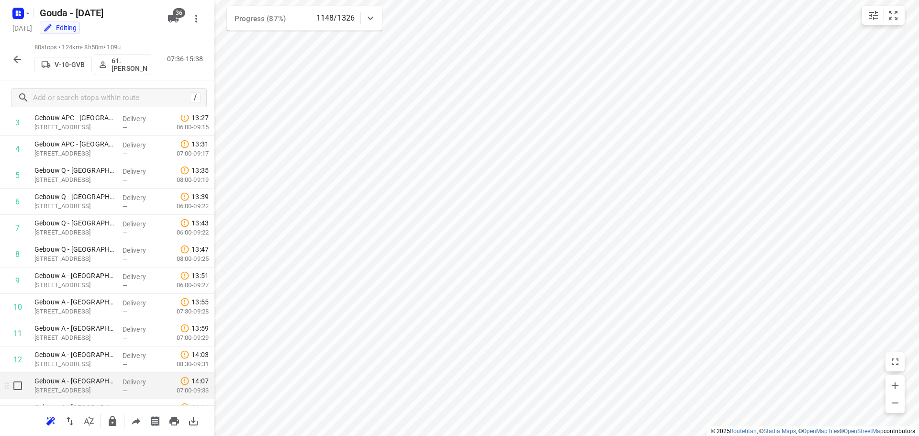
scroll to position [23, 0]
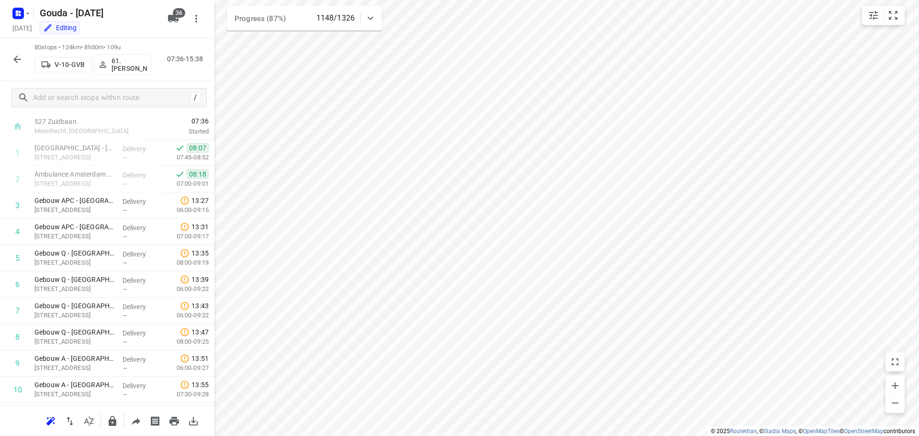
click at [13, 57] on icon "button" at bounding box center [16, 59] width 11 height 11
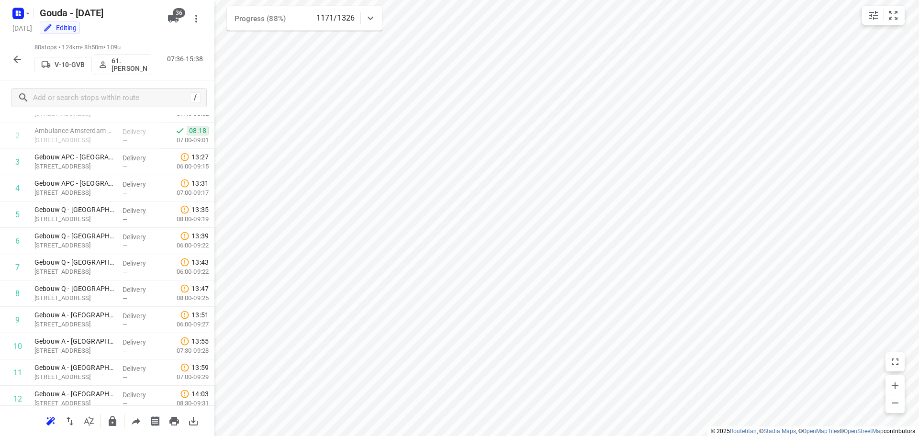
scroll to position [44, 0]
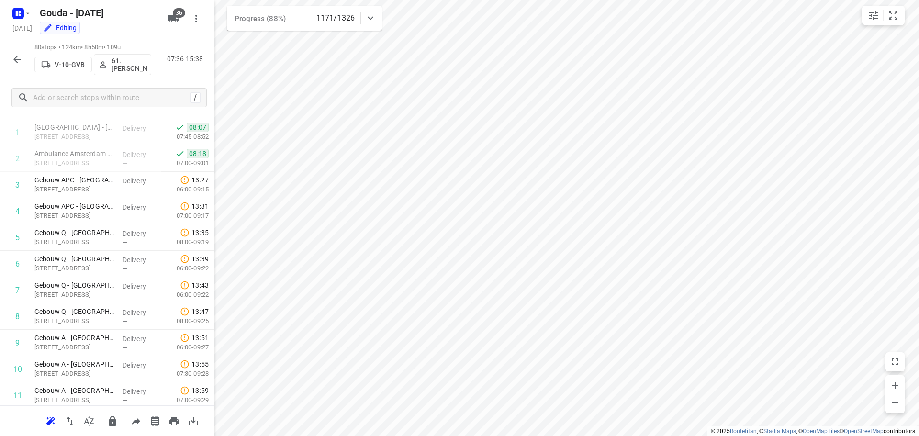
click at [14, 56] on icon "button" at bounding box center [16, 59] width 11 height 11
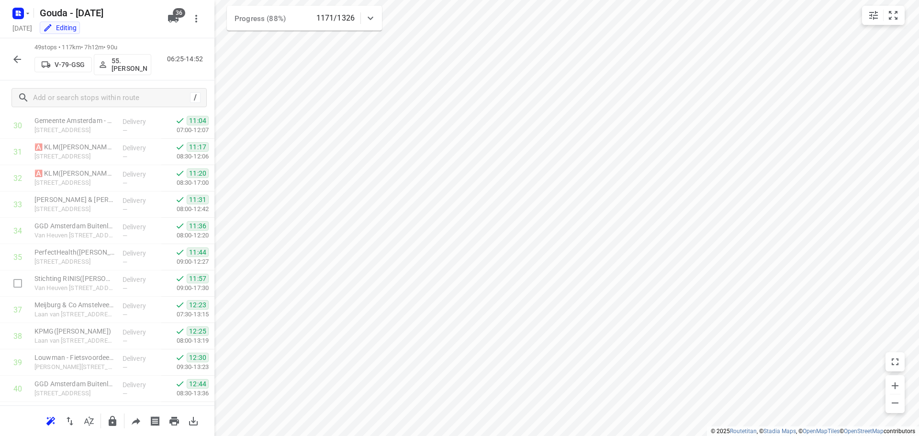
scroll to position [1073, 0]
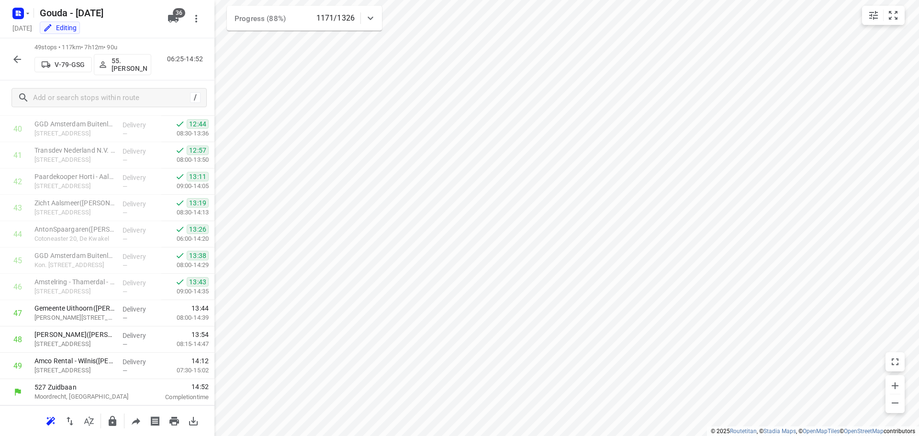
click at [18, 57] on icon "button" at bounding box center [16, 59] width 11 height 11
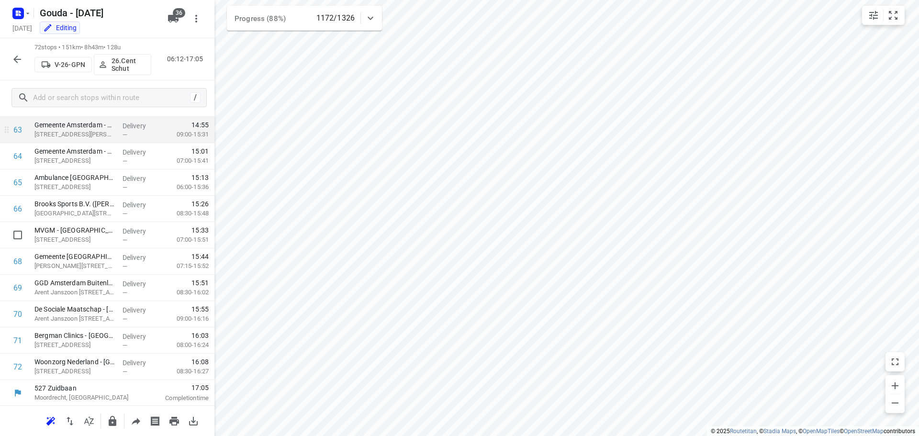
scroll to position [1678, 0]
click at [19, 61] on icon "button" at bounding box center [16, 59] width 11 height 11
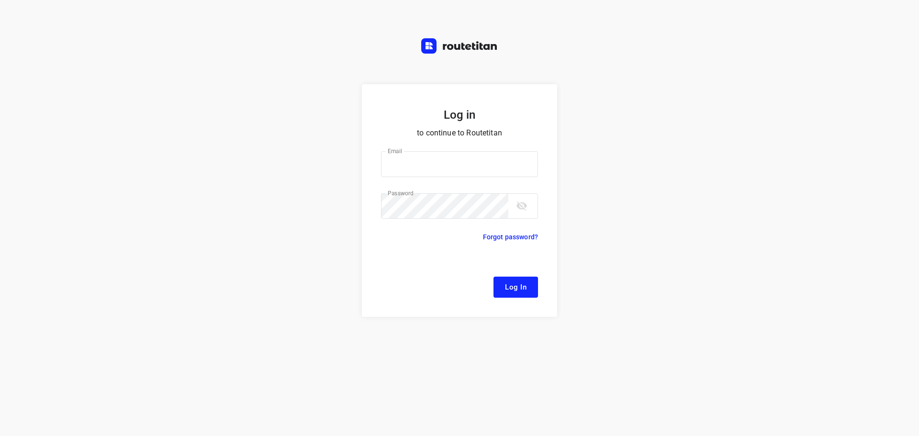
type input "[EMAIL_ADDRESS][DOMAIN_NAME]"
click at [510, 293] on span "Log In" at bounding box center [516, 287] width 22 height 12
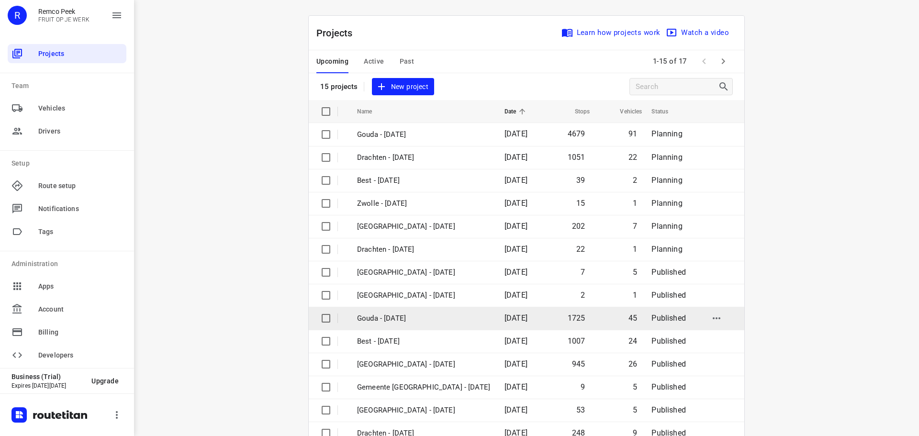
scroll to position [48, 0]
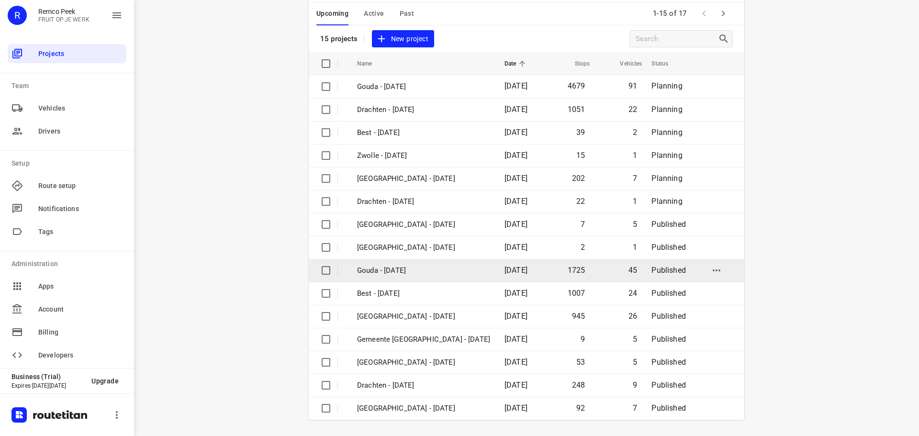
click at [400, 268] on p "Gouda - [DATE]" at bounding box center [423, 270] width 133 height 11
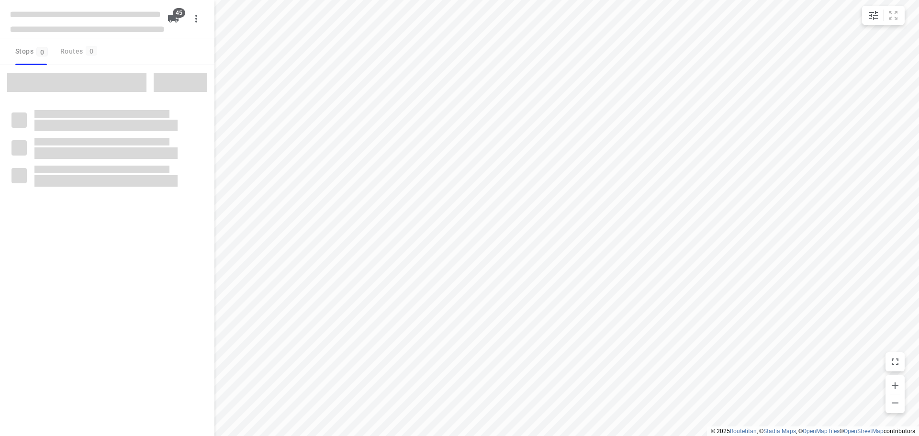
type input "distance"
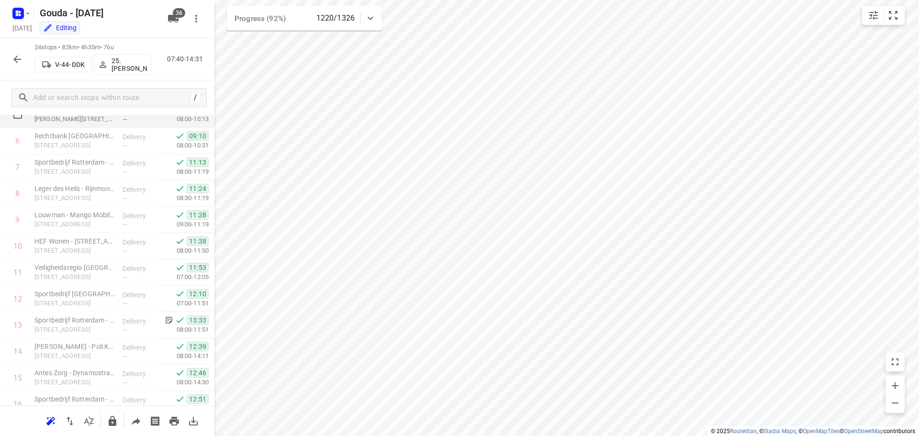
scroll to position [191, 0]
click at [442, 435] on html "i © 2025 Routetitan , © Stadia Maps , © OpenMapTiles © OpenStreetMap contributo…" at bounding box center [459, 218] width 919 height 436
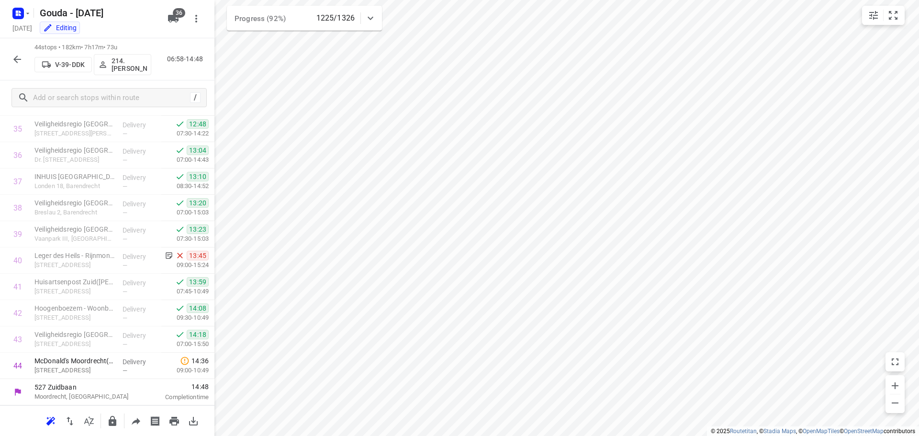
scroll to position [941, 0]
